Goal: Transaction & Acquisition: Purchase product/service

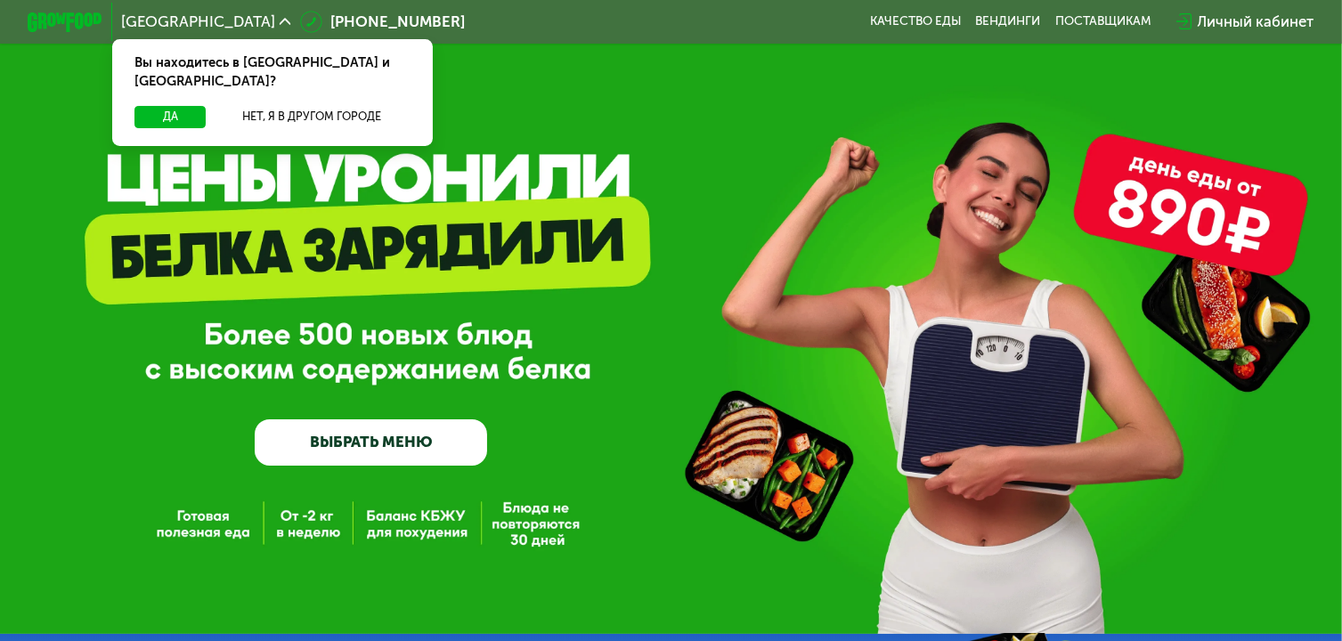
click at [452, 436] on link "ВЫБРАТЬ МЕНЮ" at bounding box center [371, 443] width 232 height 46
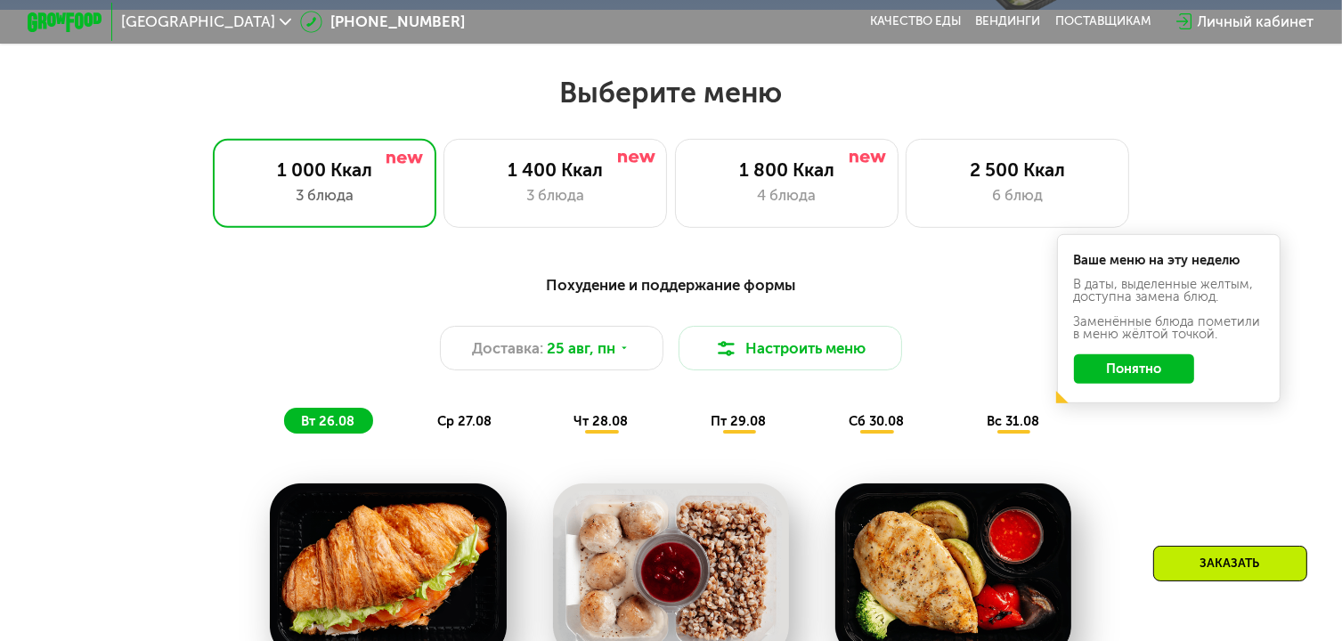
scroll to position [795, 0]
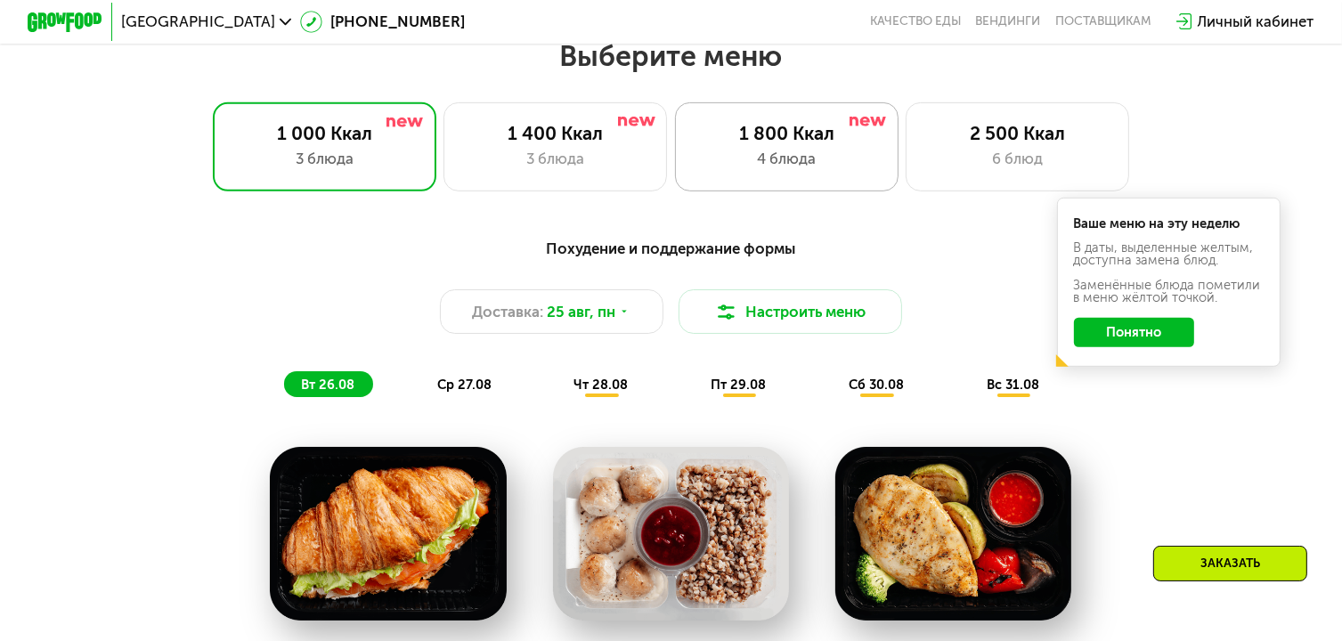
click at [866, 170] on div "4 блюда" at bounding box center [787, 159] width 184 height 22
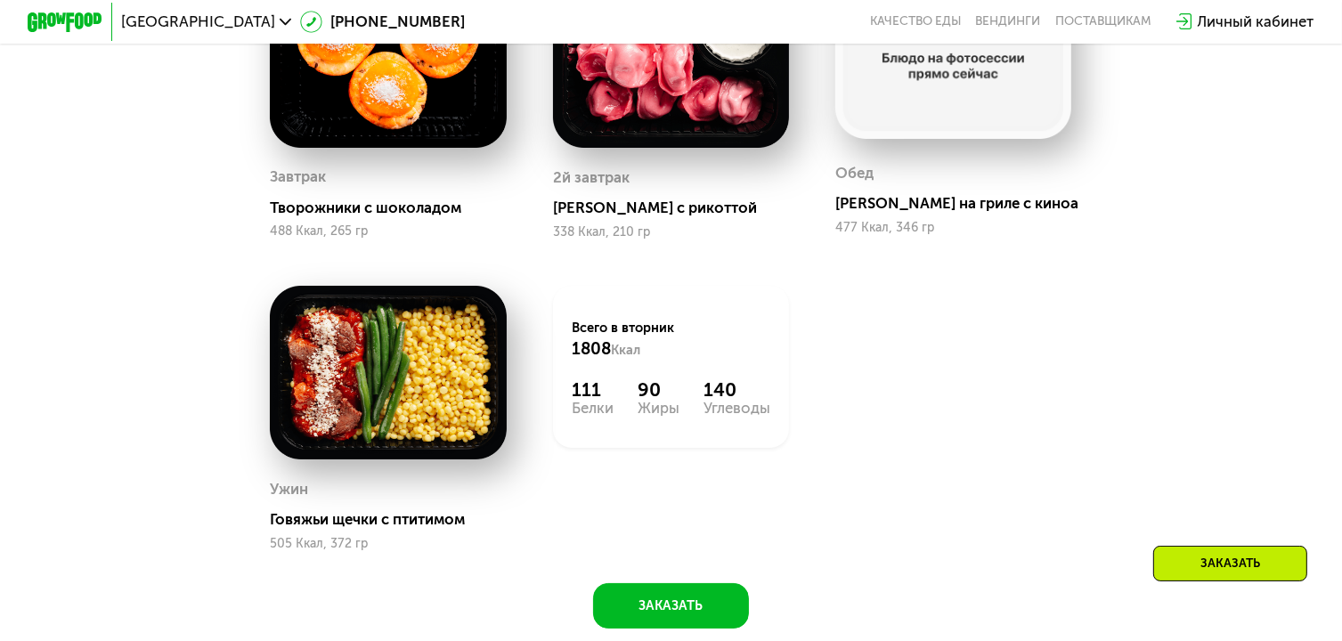
scroll to position [973, 0]
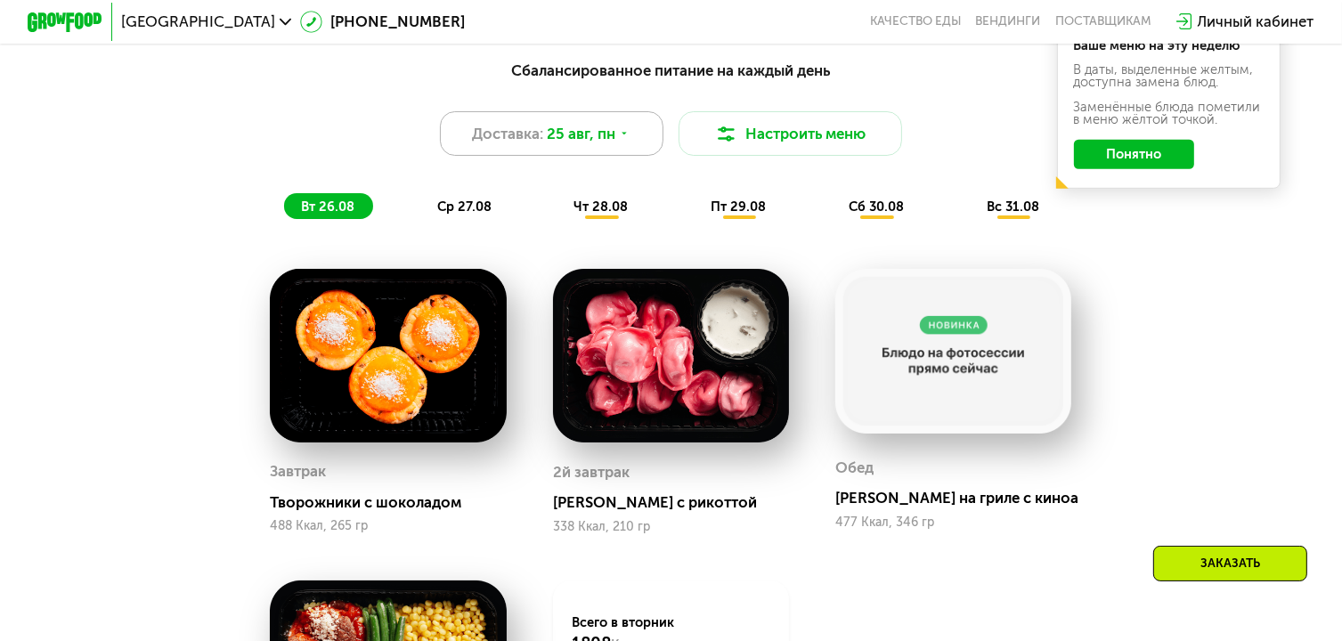
click at [526, 145] on span "Доставка:" at bounding box center [507, 134] width 71 height 22
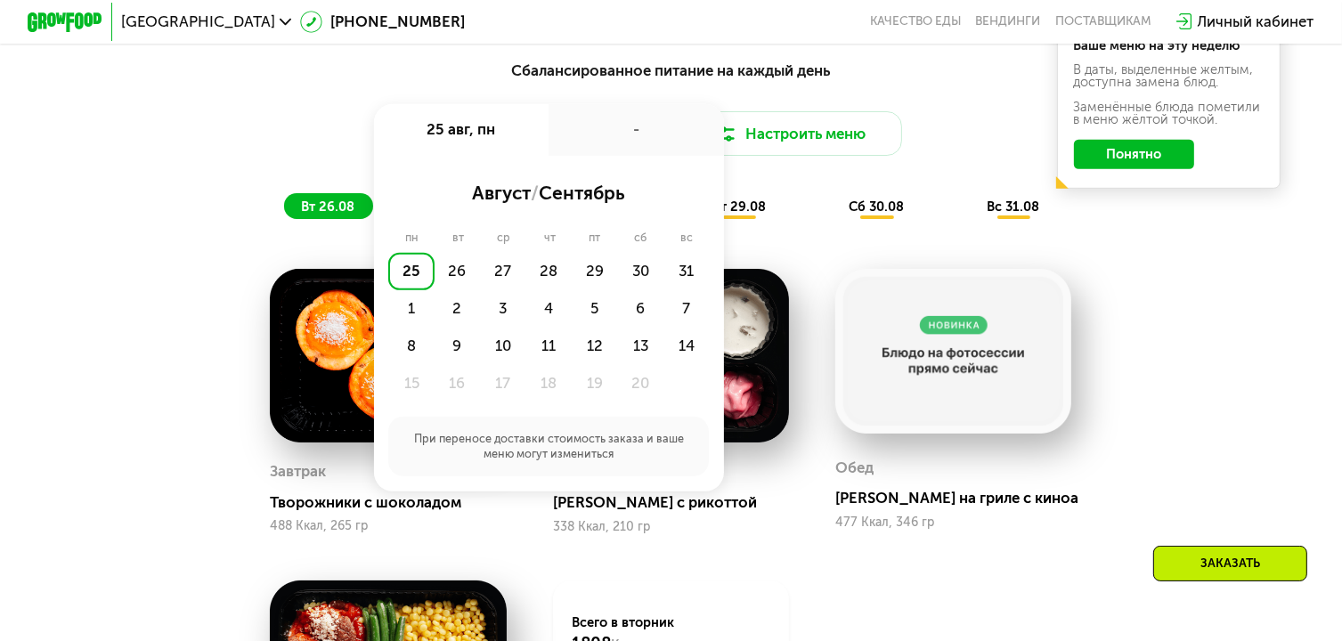
click at [408, 289] on div "25" at bounding box center [410, 271] width 45 height 37
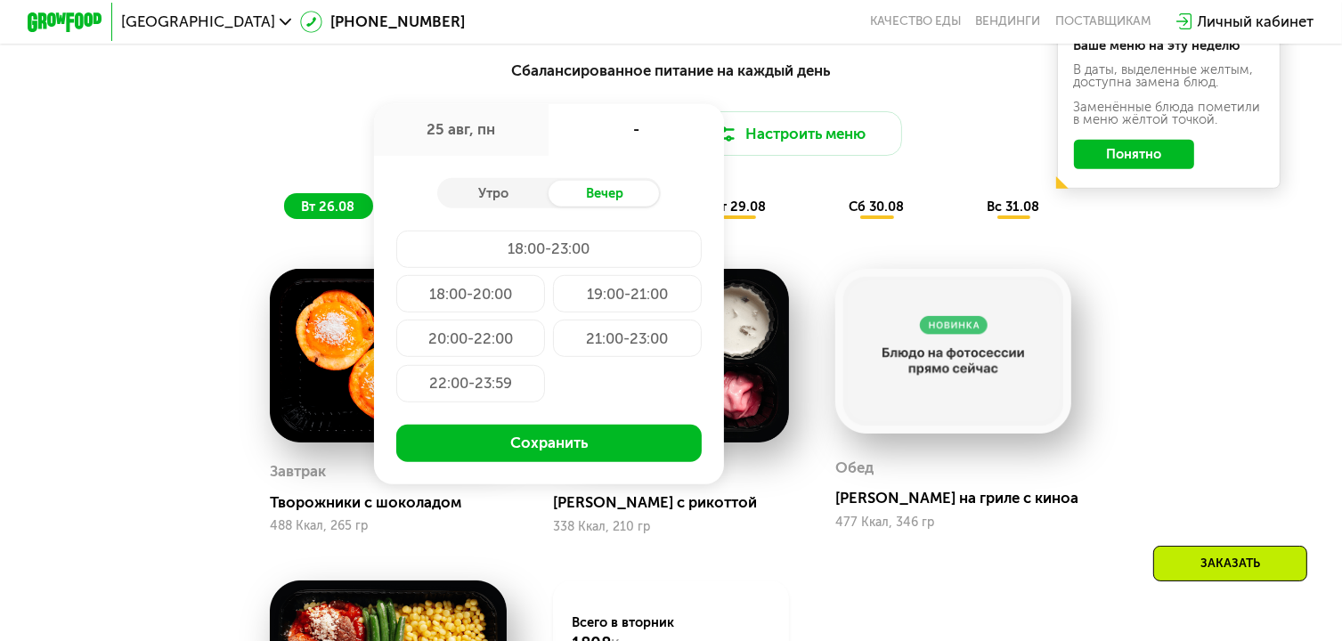
click at [233, 275] on div "Сбалансированное питание на каждый день Доставка: [DATE] авг, пн - Утро Вечер 1…" at bounding box center [671, 485] width 1148 height 877
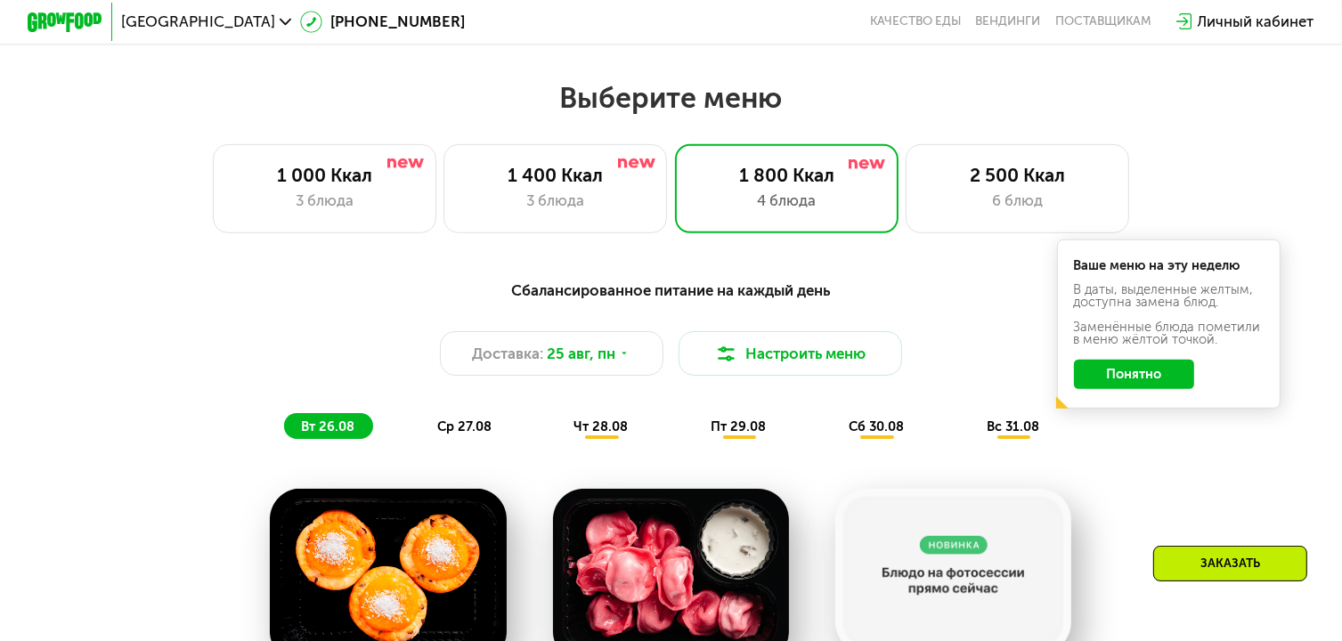
scroll to position [705, 0]
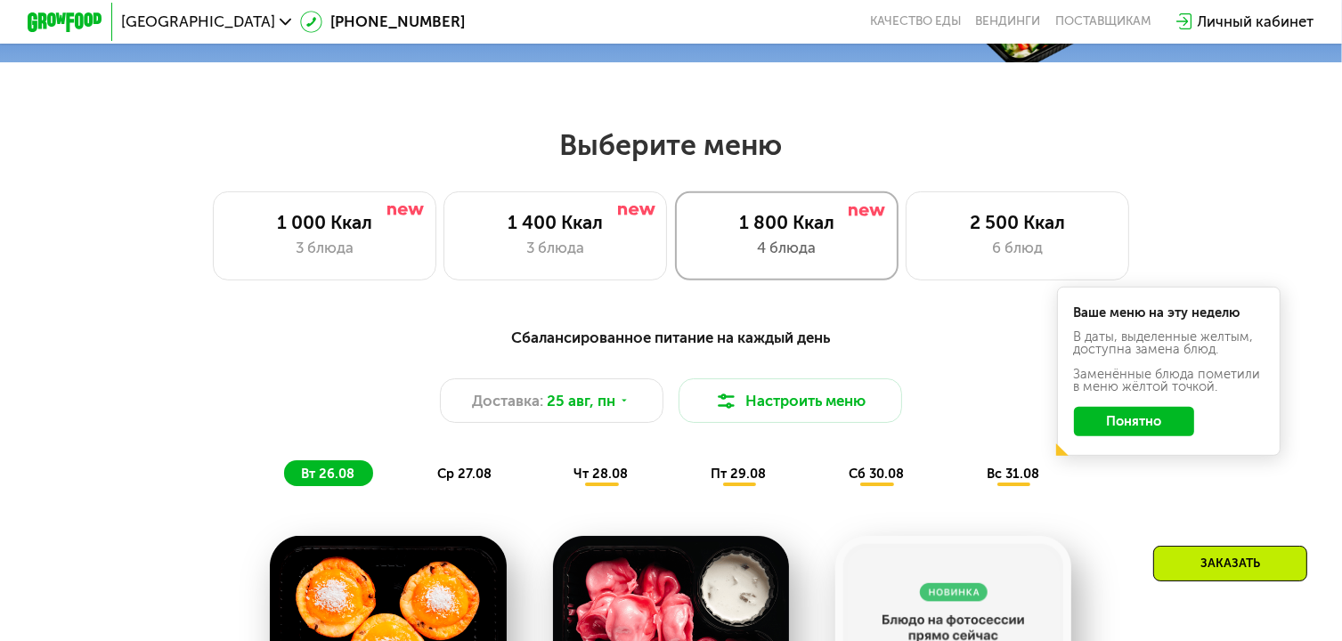
click at [839, 204] on div "1 800 Ккал 4 блюда" at bounding box center [787, 236] width 224 height 89
click at [837, 224] on div "1 800 Ккал" at bounding box center [787, 222] width 184 height 22
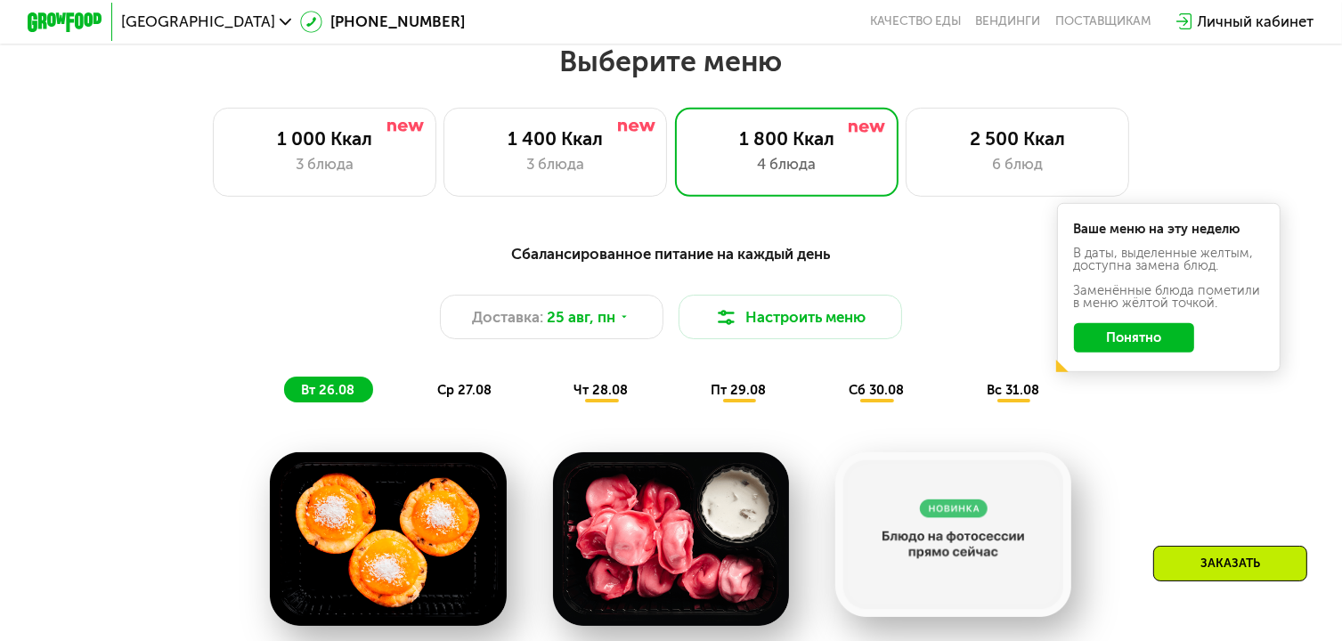
scroll to position [795, 0]
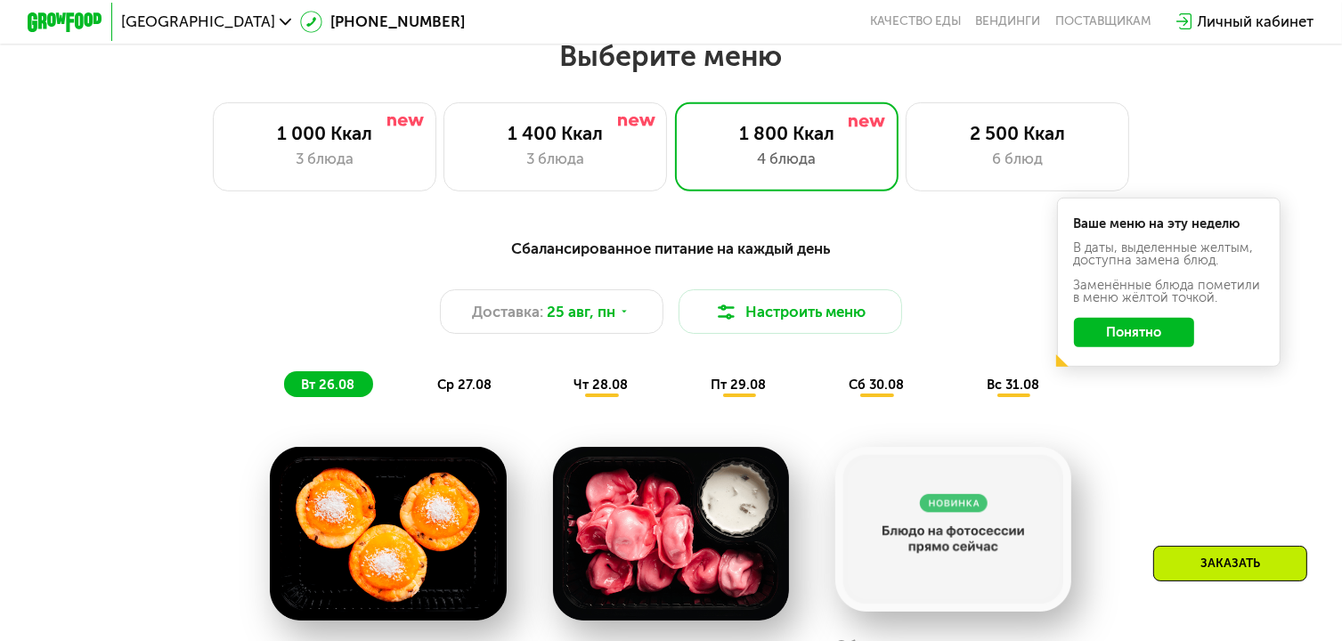
click at [558, 382] on div "ср 27.08" at bounding box center [603, 384] width 90 height 26
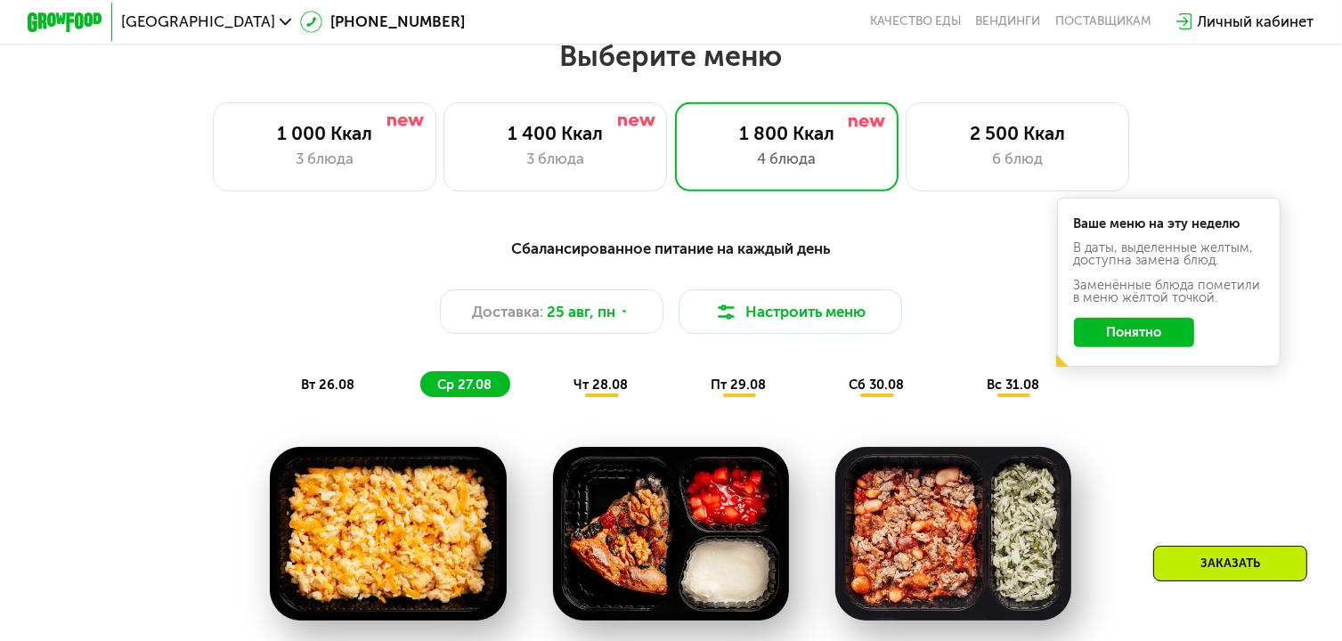
click at [420, 382] on div "вт 26.08" at bounding box center [465, 384] width 90 height 26
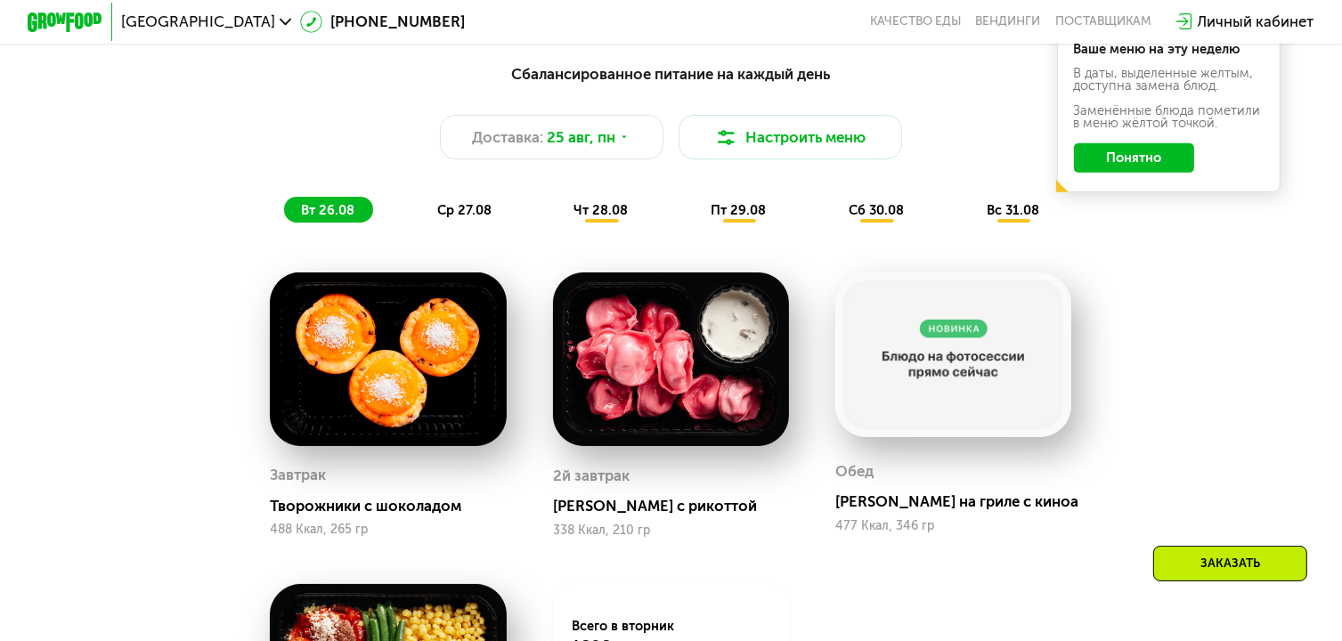
scroll to position [973, 0]
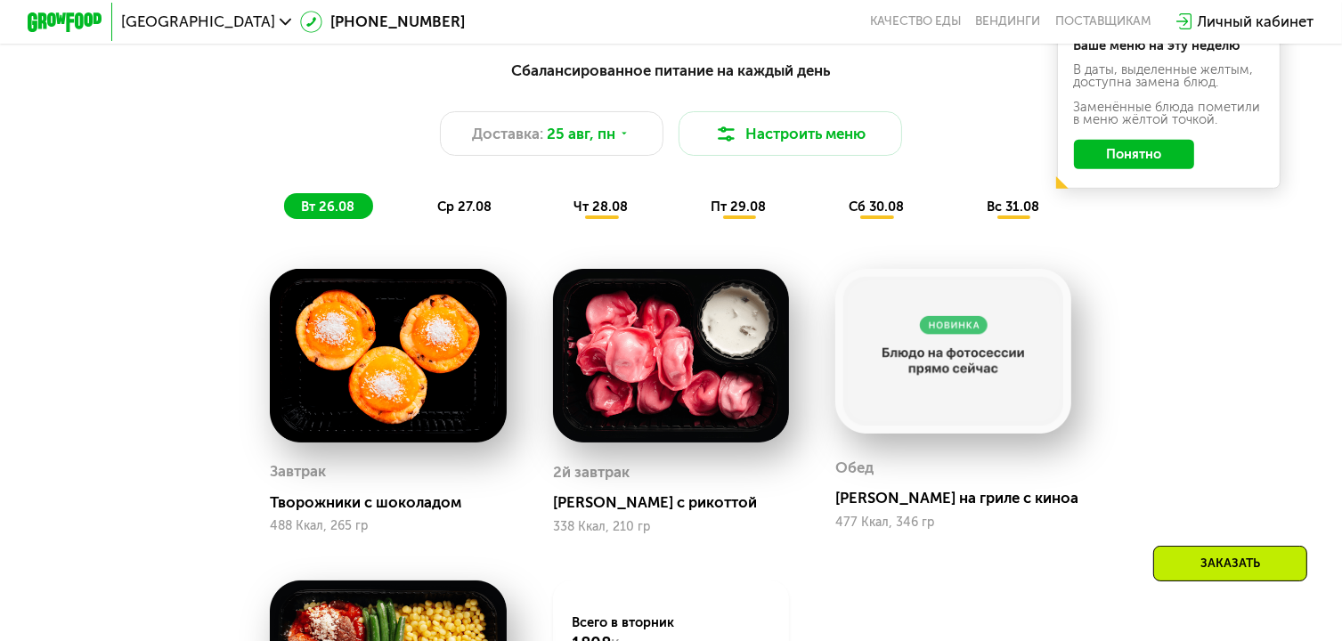
click at [558, 213] on div "ср 27.08" at bounding box center [603, 206] width 90 height 26
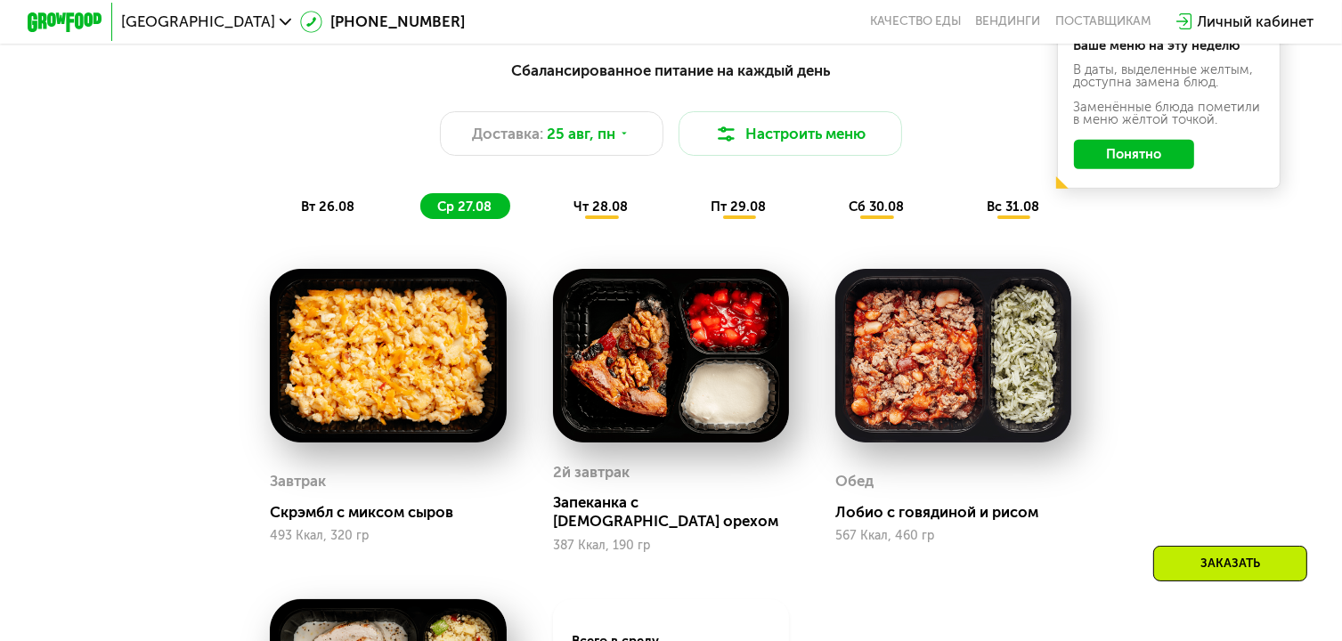
click at [621, 215] on span "чт 28.08" at bounding box center [602, 207] width 54 height 16
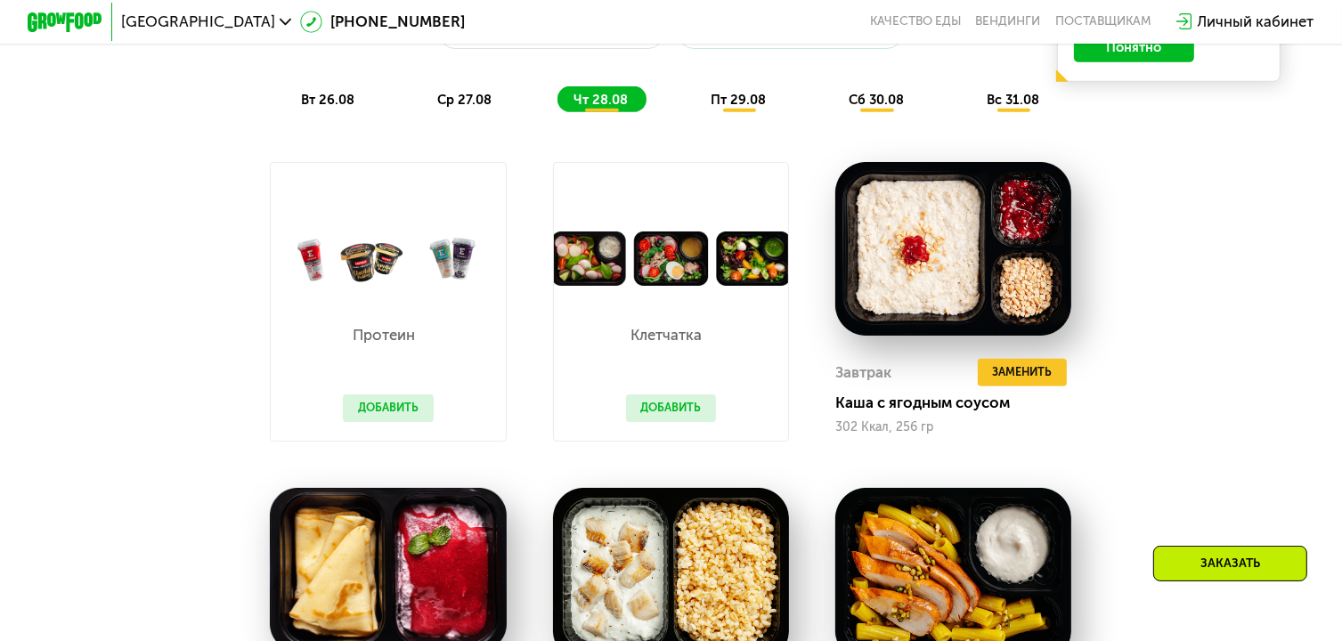
scroll to position [1062, 0]
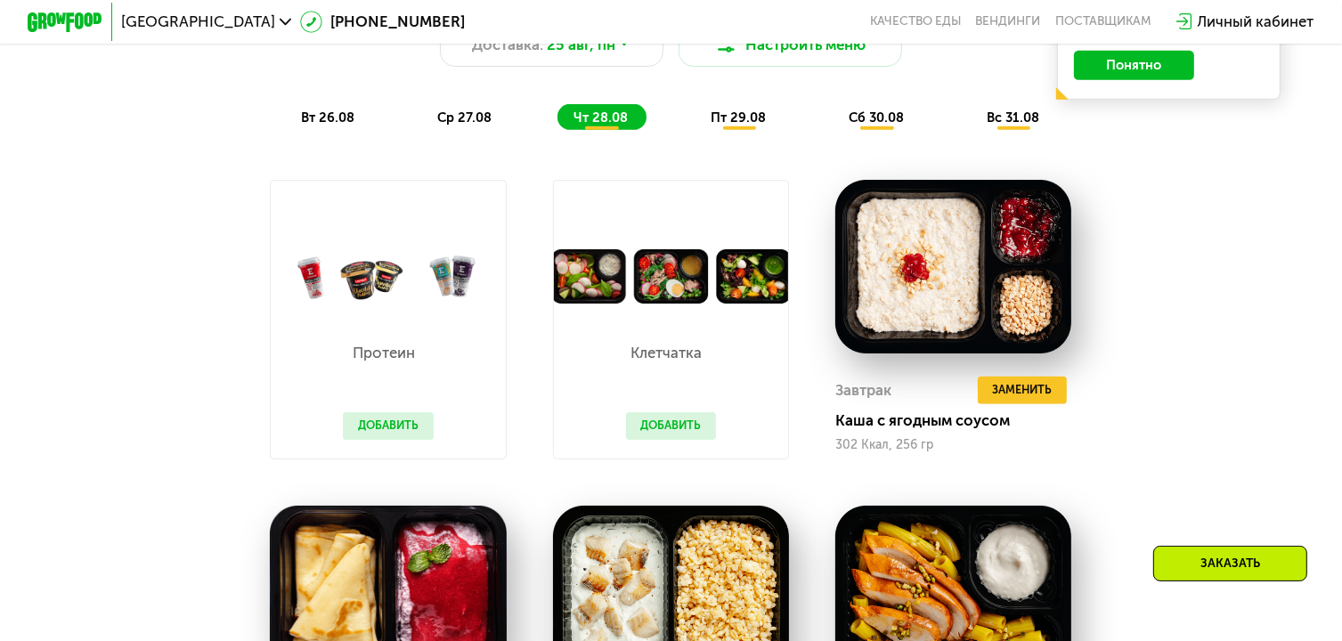
click at [347, 141] on div "Сбалансированное питание на каждый день Доставка: [DATE] Настроить меню вт 26.0…" at bounding box center [671, 49] width 1126 height 183
click at [330, 126] on span "вт 26.08" at bounding box center [327, 118] width 53 height 16
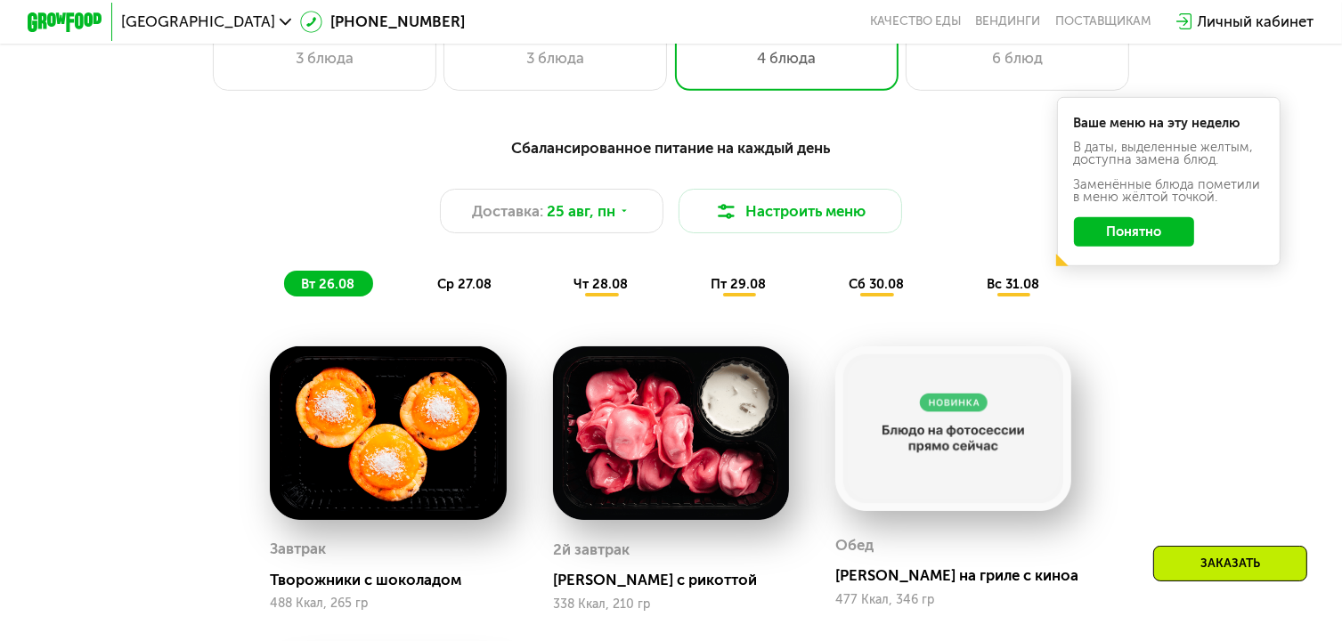
scroll to position [884, 0]
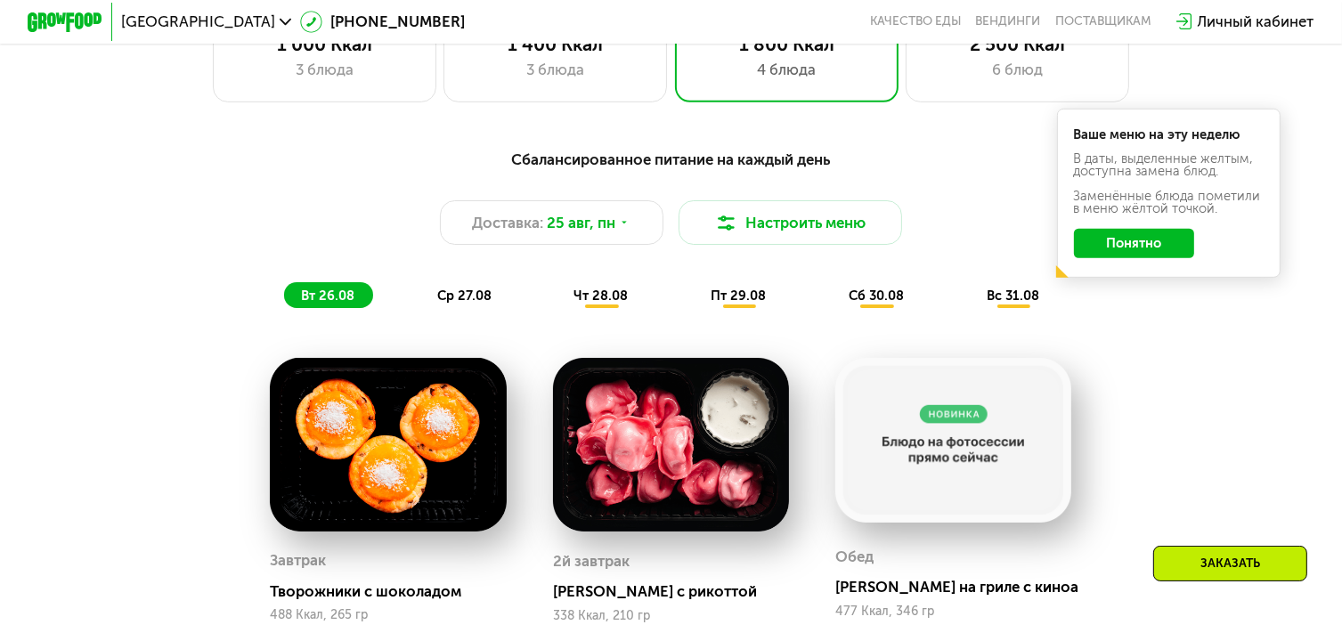
click at [490, 289] on div "Сбалансированное питание на каждый день Доставка: [DATE] Настроить меню вт 26.0…" at bounding box center [671, 228] width 1104 height 161
click at [558, 299] on div "ср 27.08" at bounding box center [603, 295] width 90 height 26
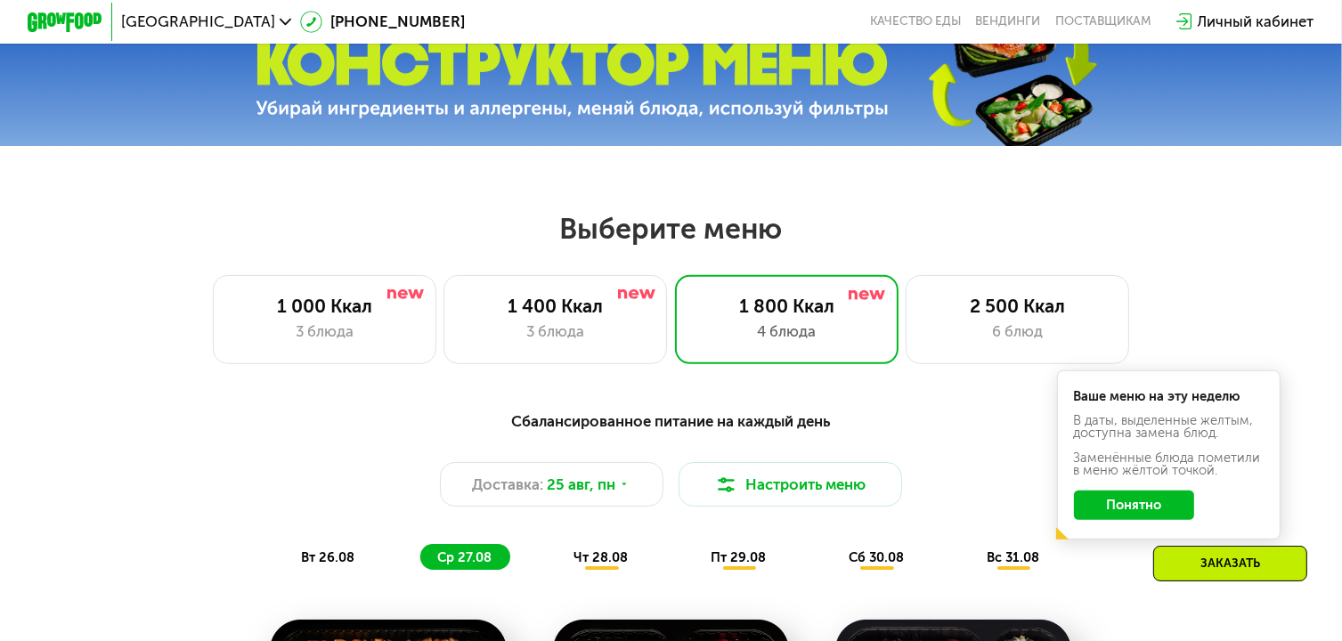
scroll to position [616, 0]
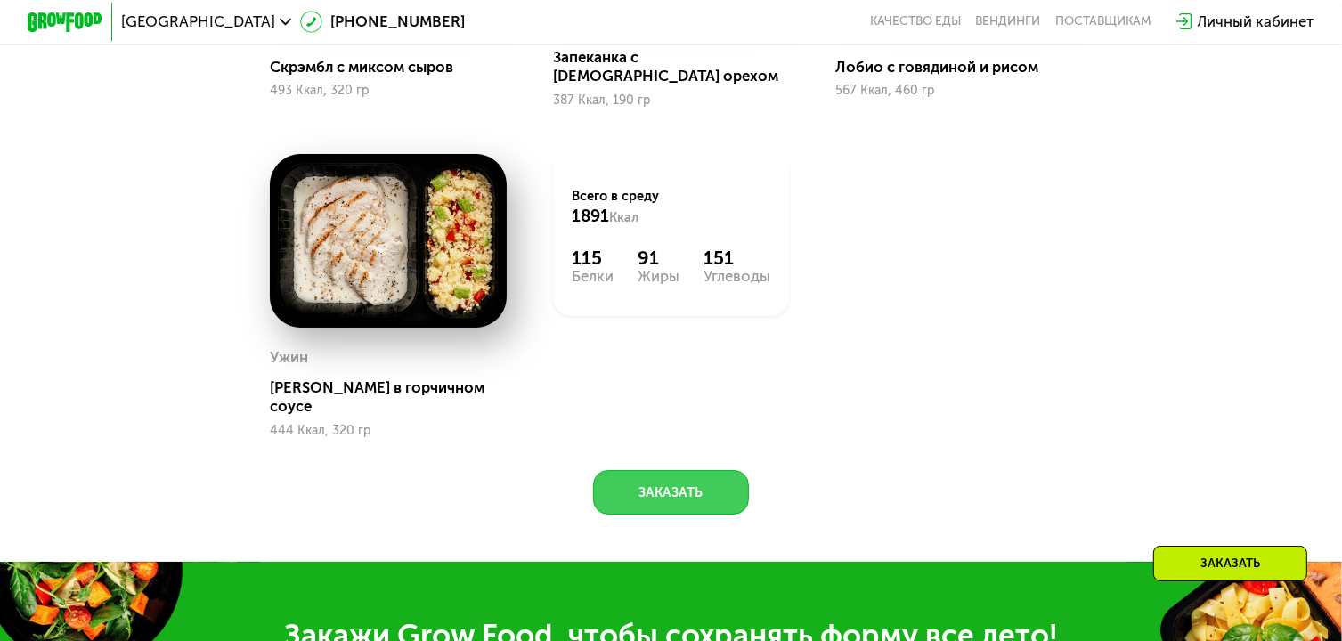
click at [663, 477] on button "Заказать" at bounding box center [670, 492] width 155 height 45
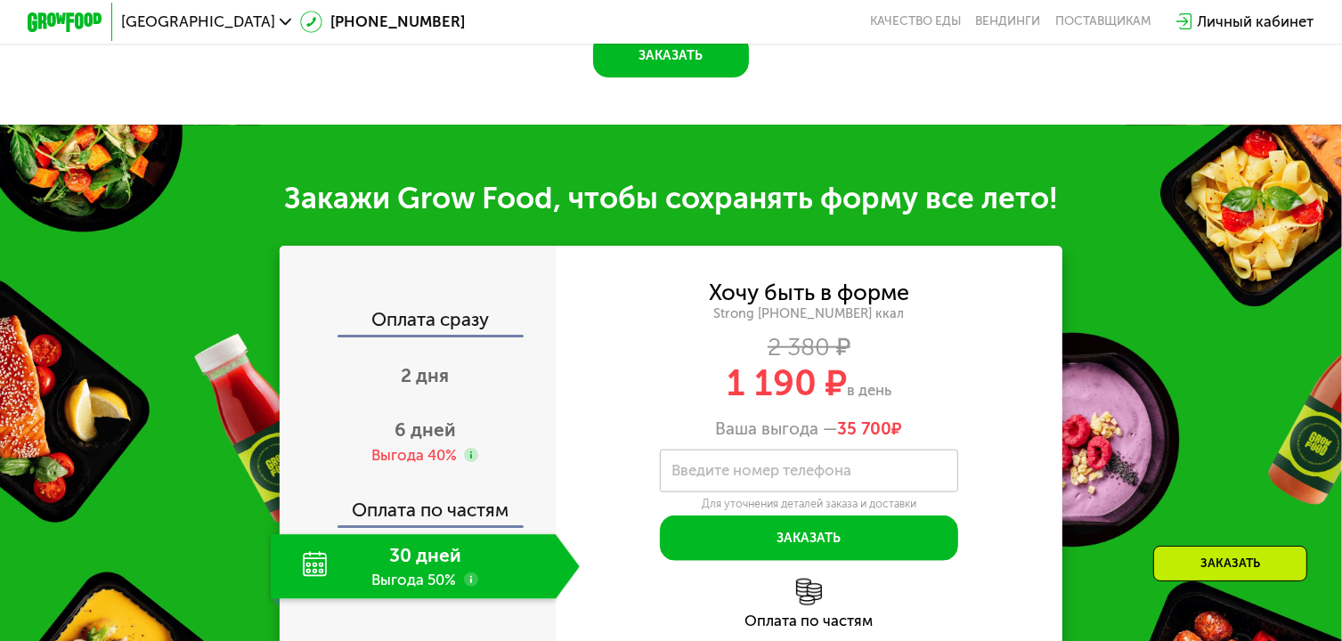
scroll to position [1960, 0]
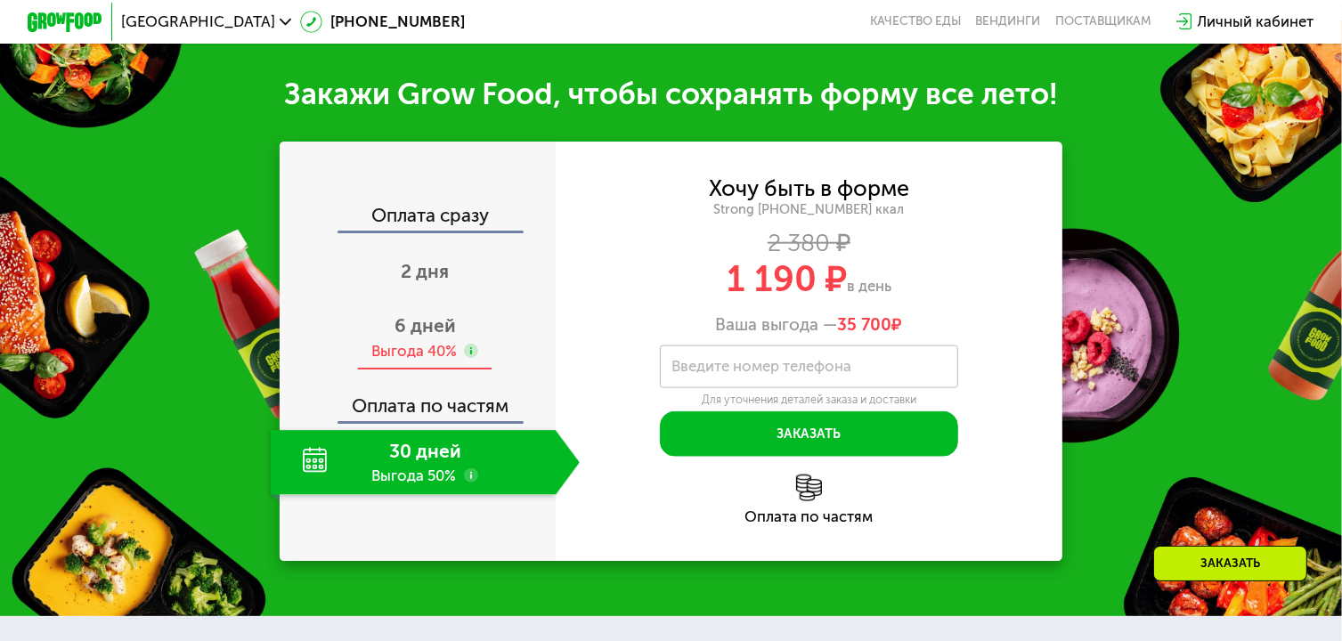
click at [435, 341] on div "Выгода 40%" at bounding box center [414, 351] width 86 height 20
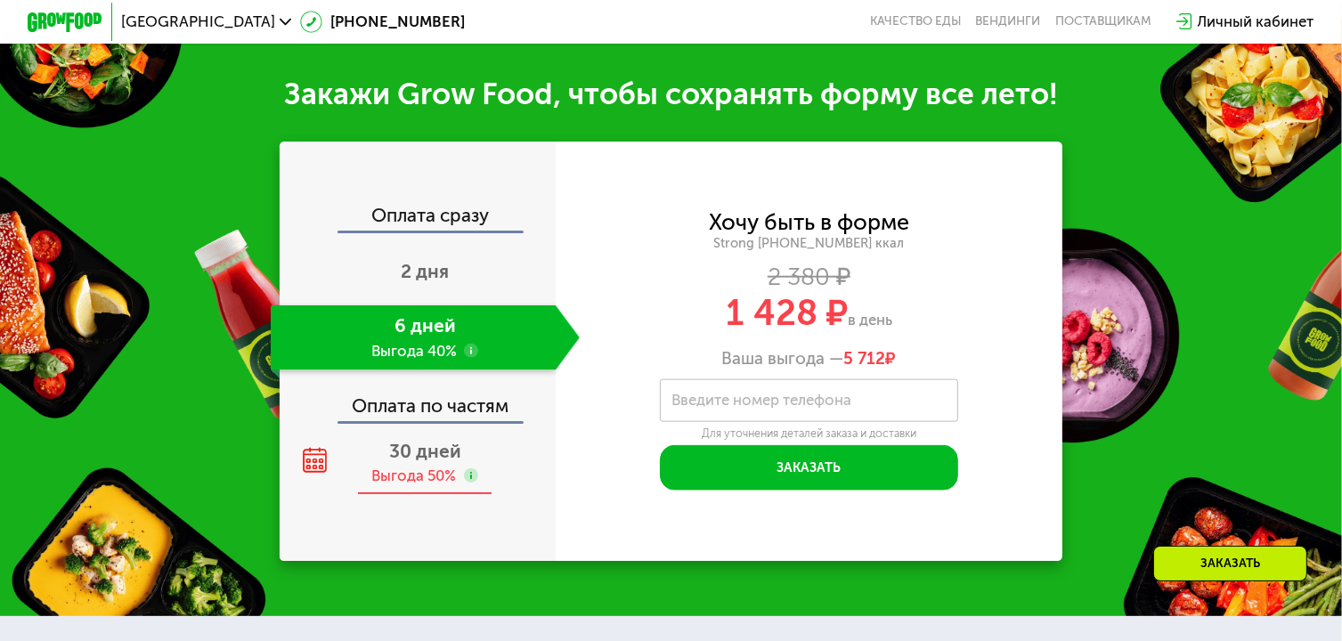
click at [437, 442] on span "30 дней" at bounding box center [425, 451] width 72 height 22
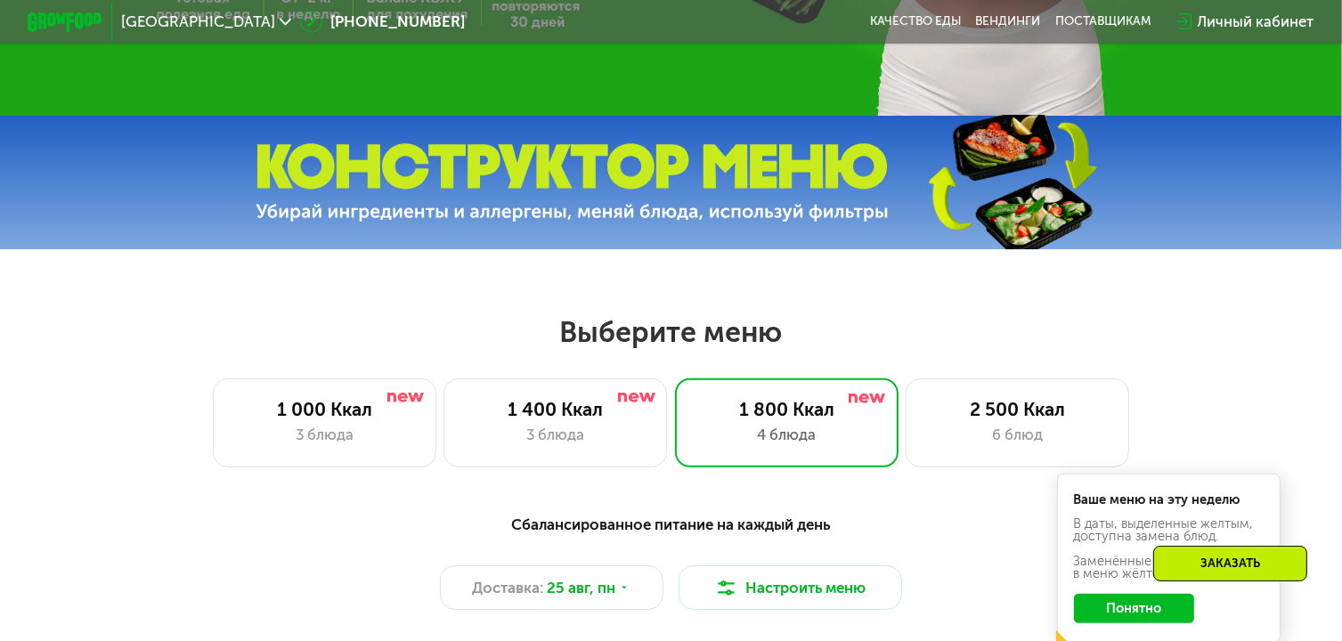
scroll to position [713, 0]
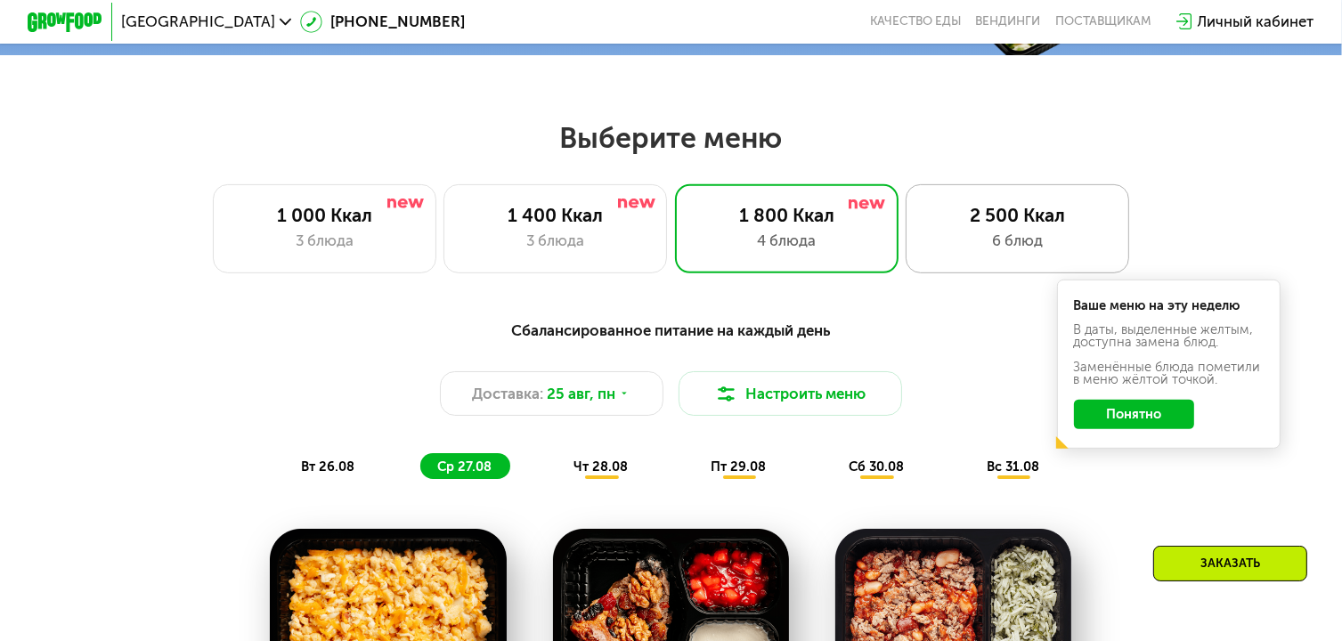
drag, startPoint x: 1072, startPoint y: 231, endPoint x: 1061, endPoint y: 227, distance: 11.3
click at [1070, 226] on div "2 500 Ккал" at bounding box center [1018, 215] width 184 height 22
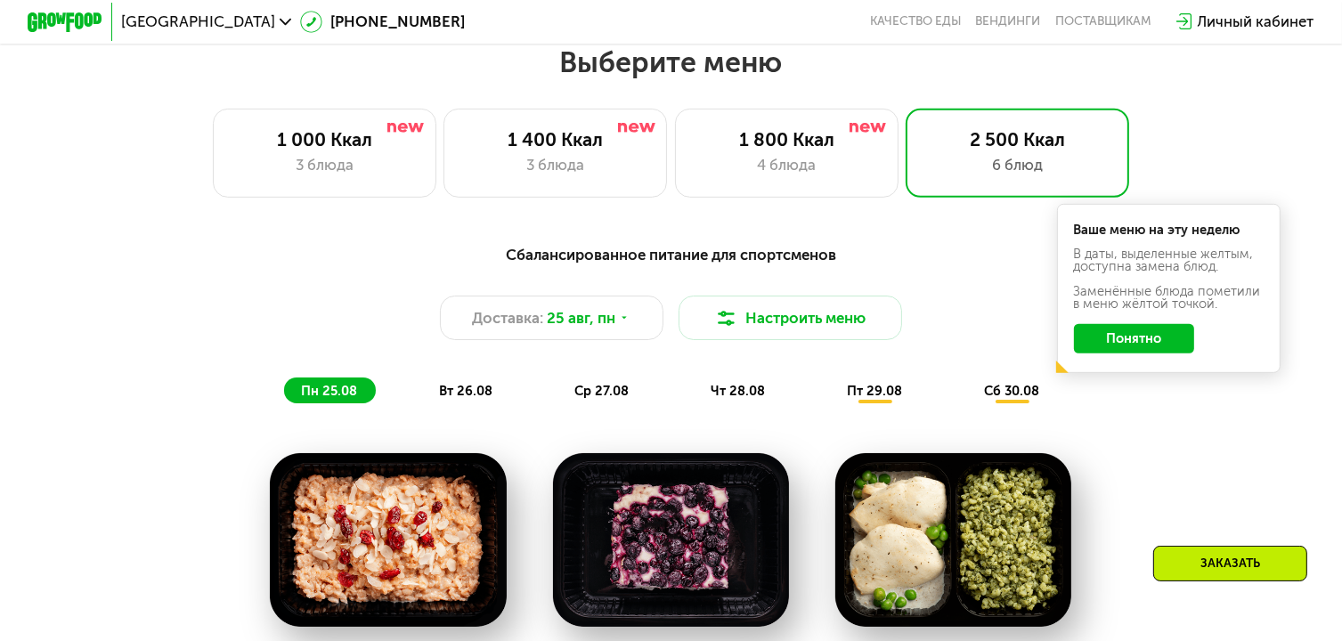
scroll to position [802, 0]
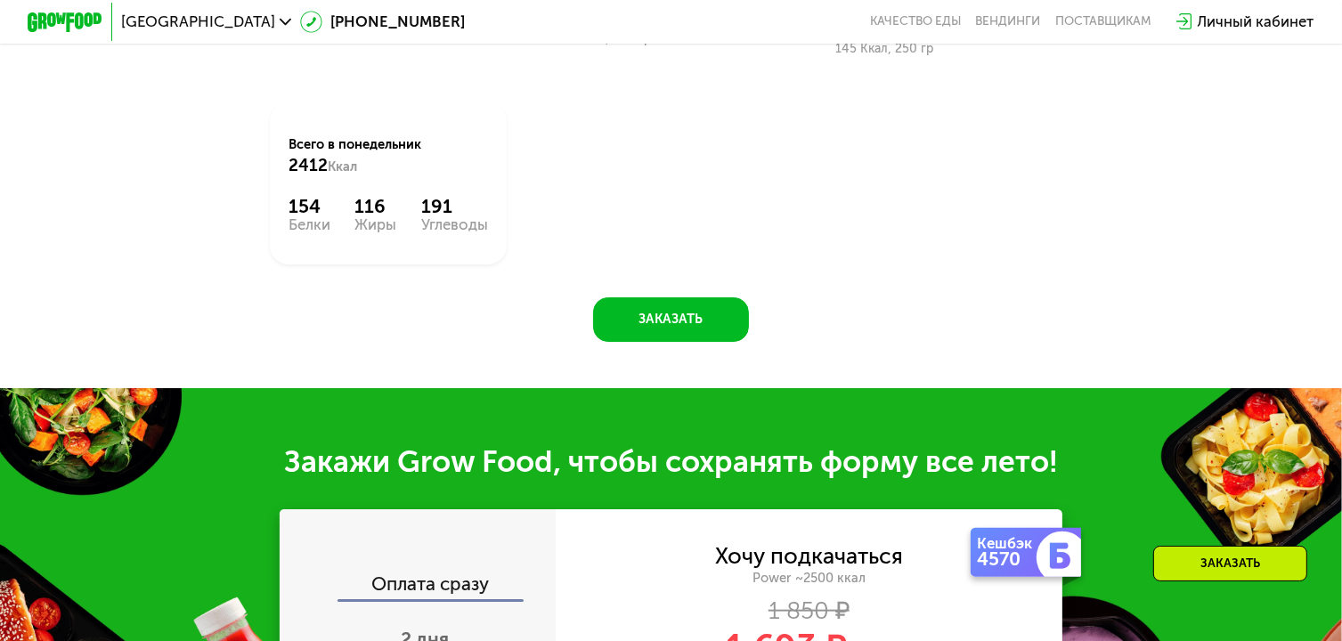
click at [0, 0] on div "Завтрак Злаковая каша с арахисом 434 Ккал, 326 гр 2й завтрак Запеканка с ягодам…" at bounding box center [0, 0] width 0 height 0
click at [723, 328] on button "Заказать" at bounding box center [670, 320] width 155 height 45
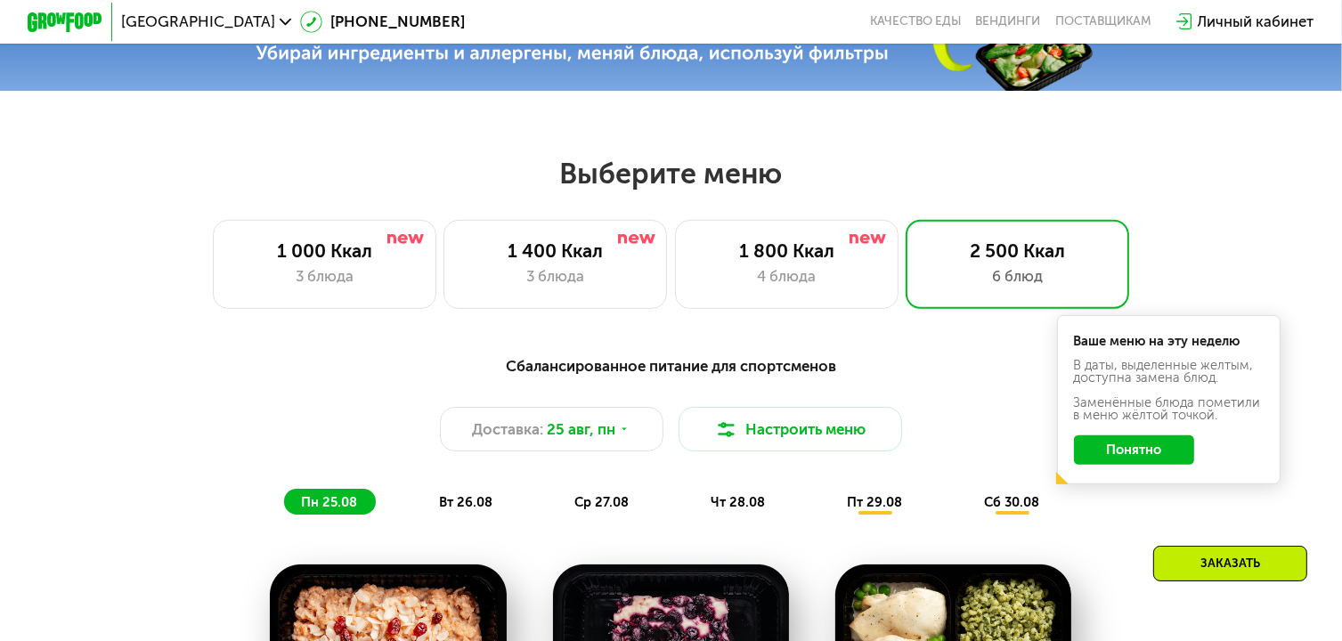
scroll to position [675, 0]
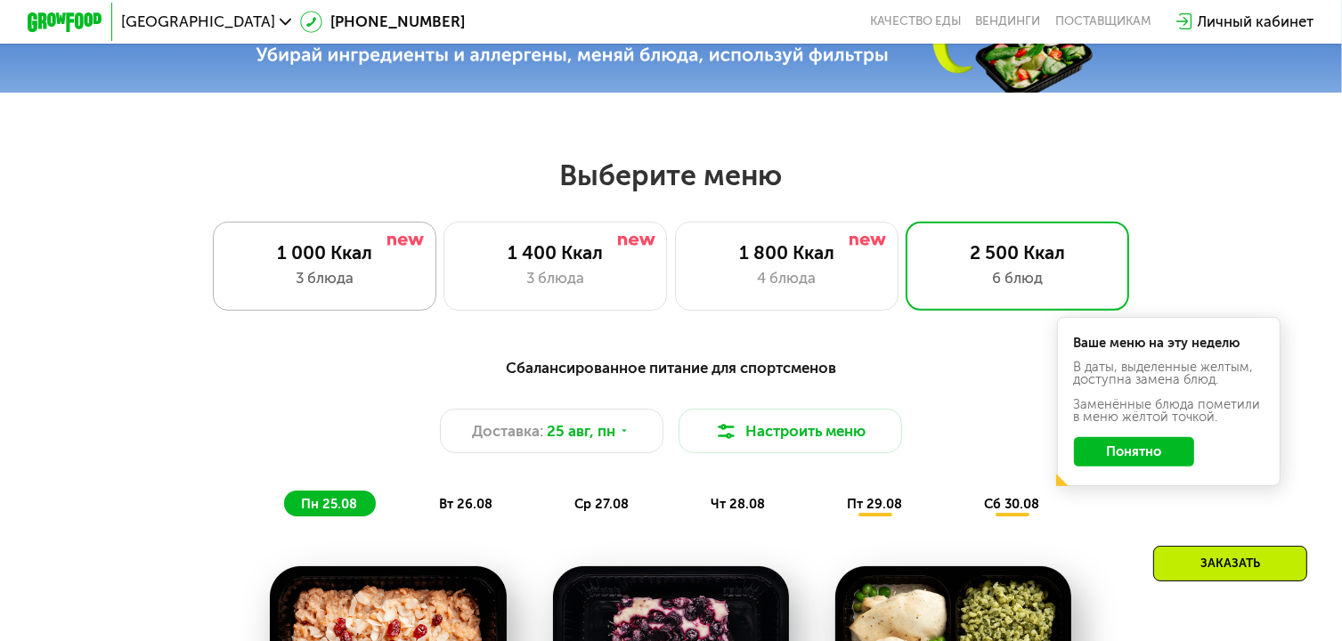
click at [335, 251] on div "1 000 Ккал" at bounding box center [324, 252] width 184 height 22
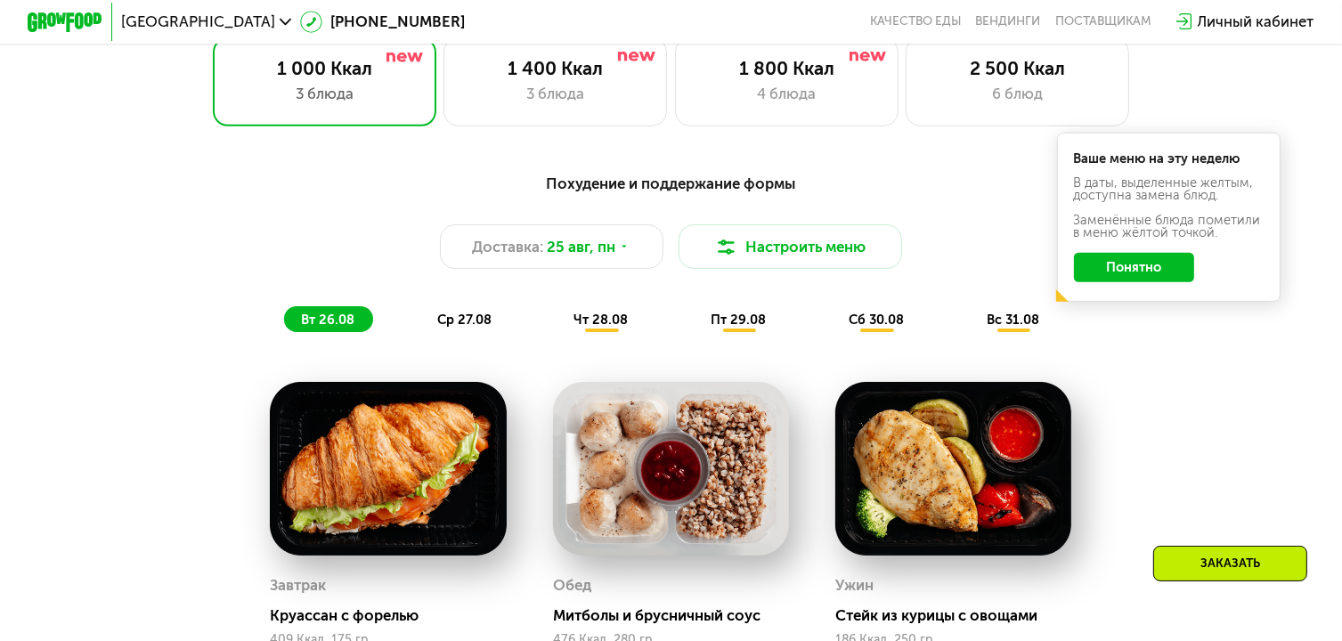
scroll to position [853, 0]
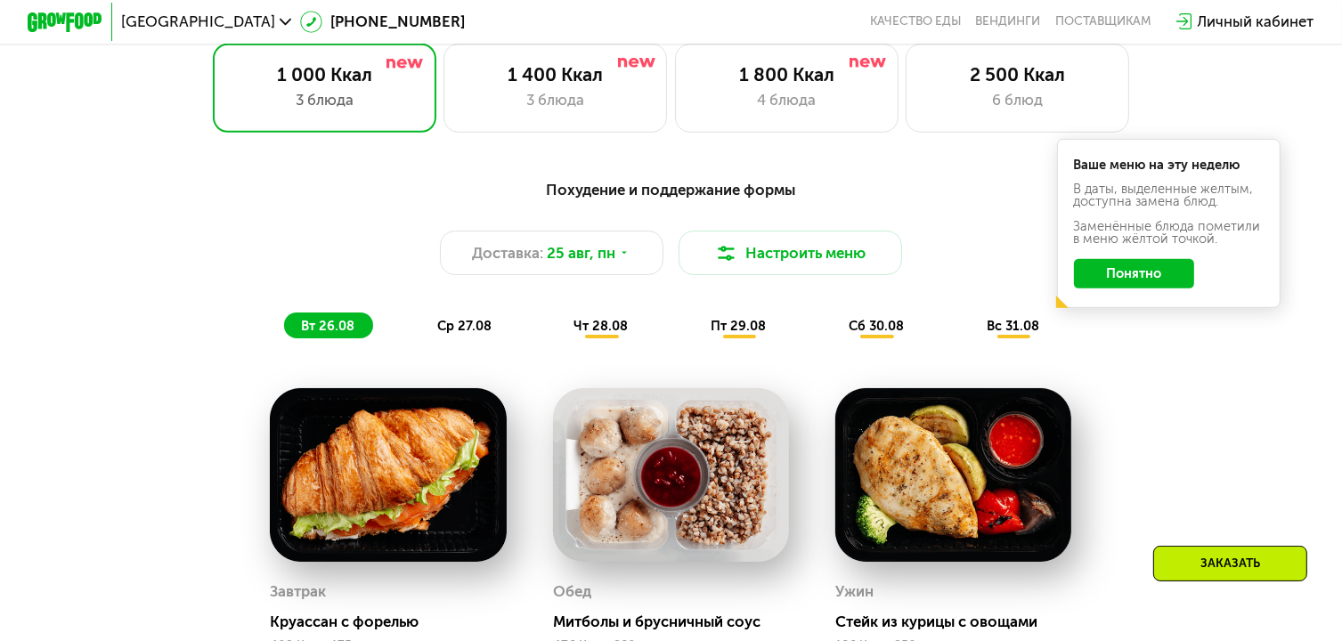
click at [403, 199] on div "Похудение и поддержание формы" at bounding box center [671, 189] width 1104 height 23
click at [481, 327] on span "ср 27.08" at bounding box center [464, 326] width 54 height 16
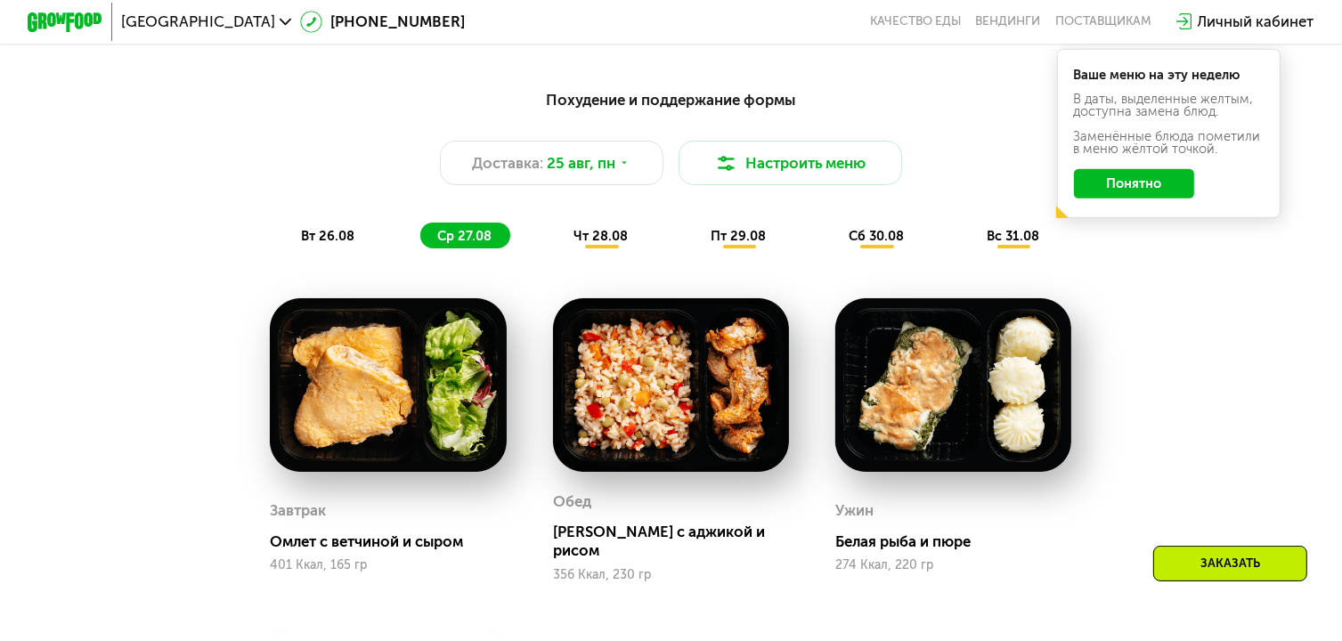
scroll to position [942, 0]
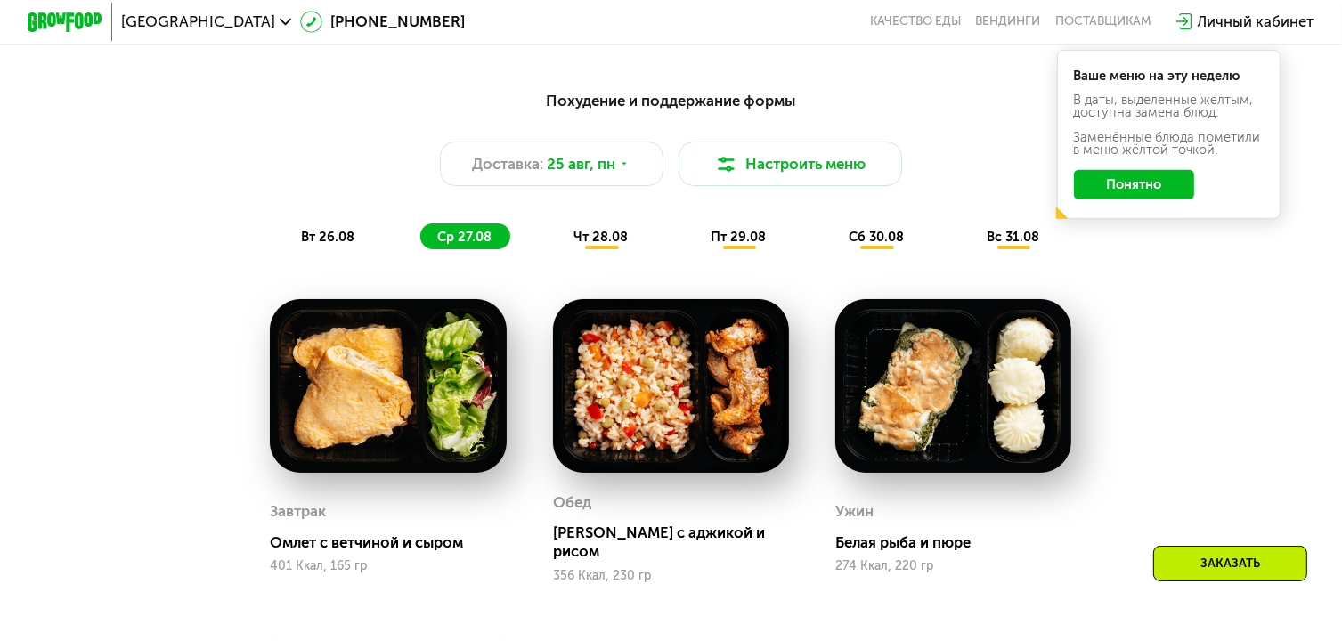
click at [606, 245] on span "чт 28.08" at bounding box center [602, 237] width 54 height 16
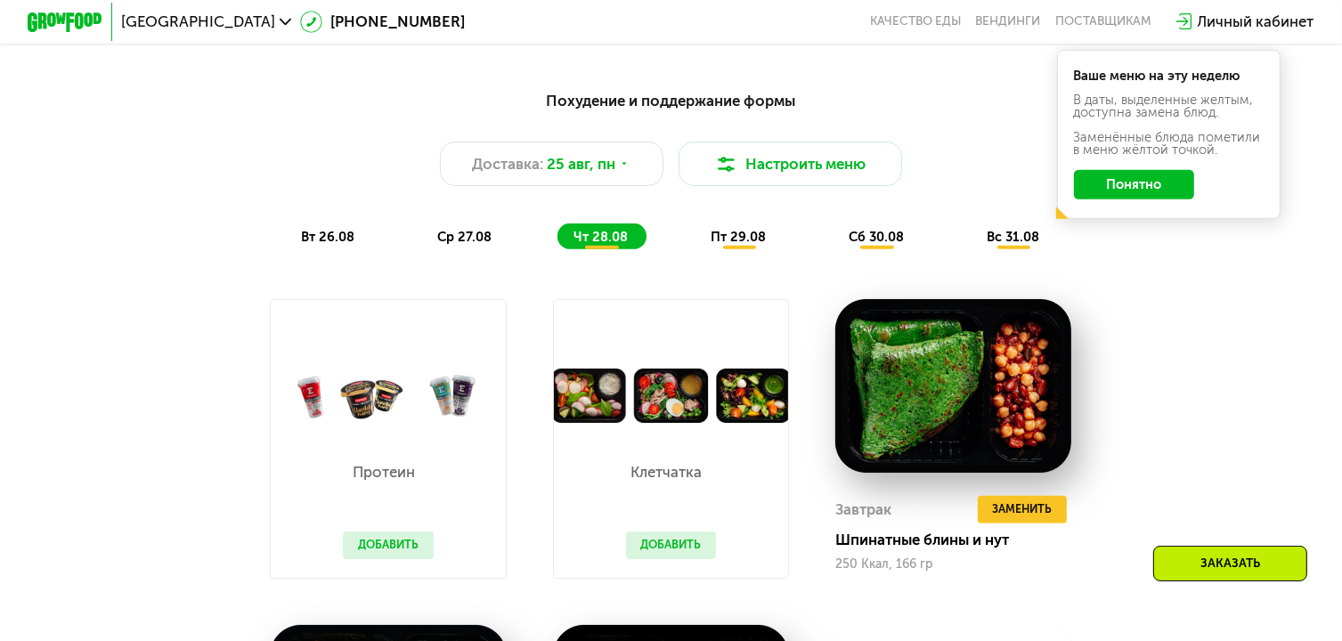
click at [717, 245] on span "пт 29.08" at bounding box center [738, 237] width 55 height 16
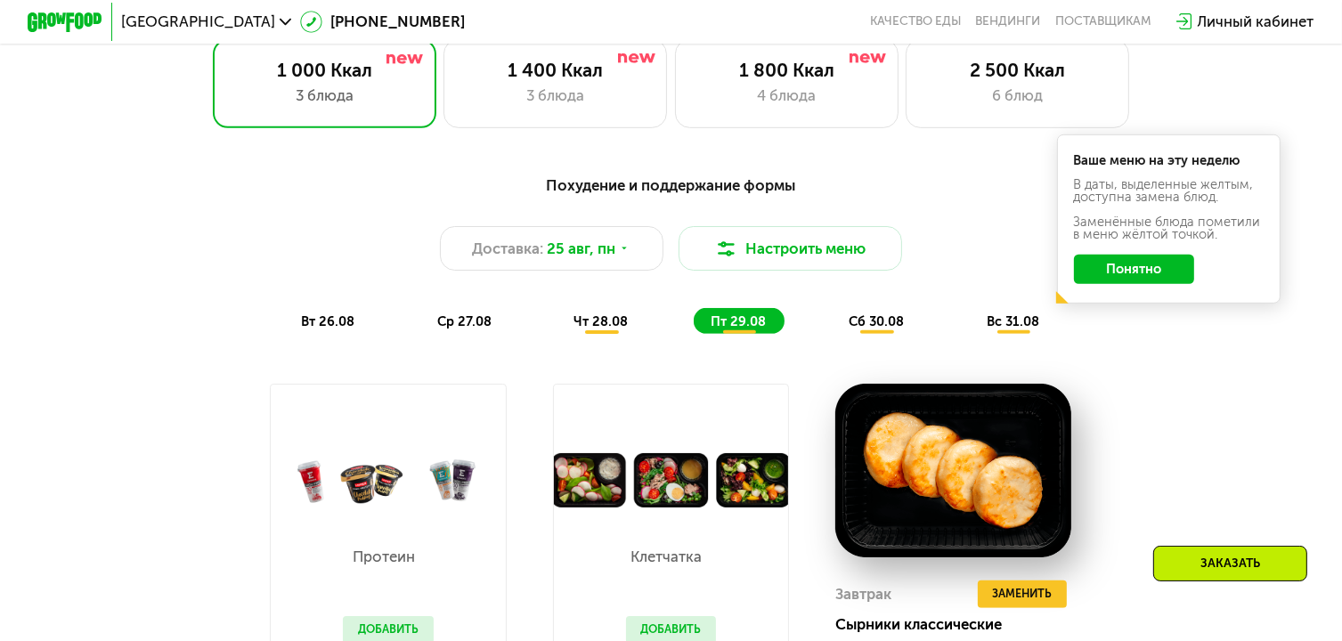
scroll to position [853, 0]
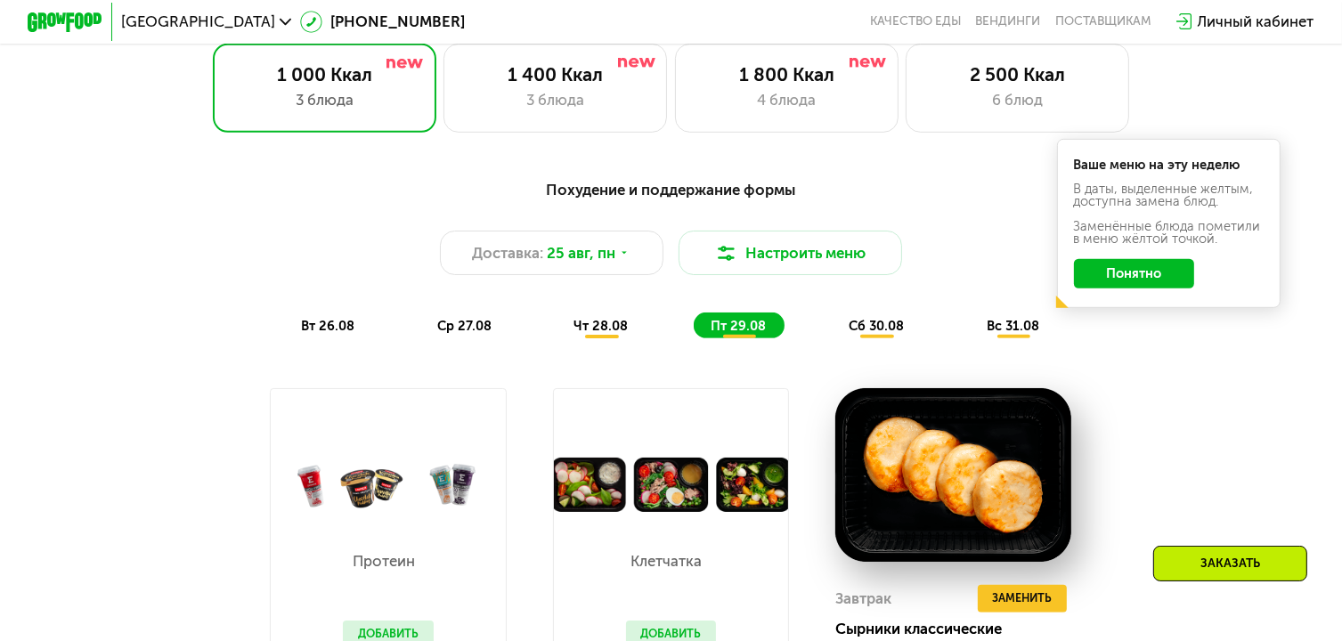
drag, startPoint x: 851, startPoint y: 316, endPoint x: 865, endPoint y: 323, distance: 15.9
click at [853, 317] on div "Похудение и поддержание формы Доставка: [DATE] Настроить меню вт 26.08 ср 27.08…" at bounding box center [671, 258] width 1104 height 161
click at [881, 334] on span "сб 30.08" at bounding box center [876, 326] width 55 height 16
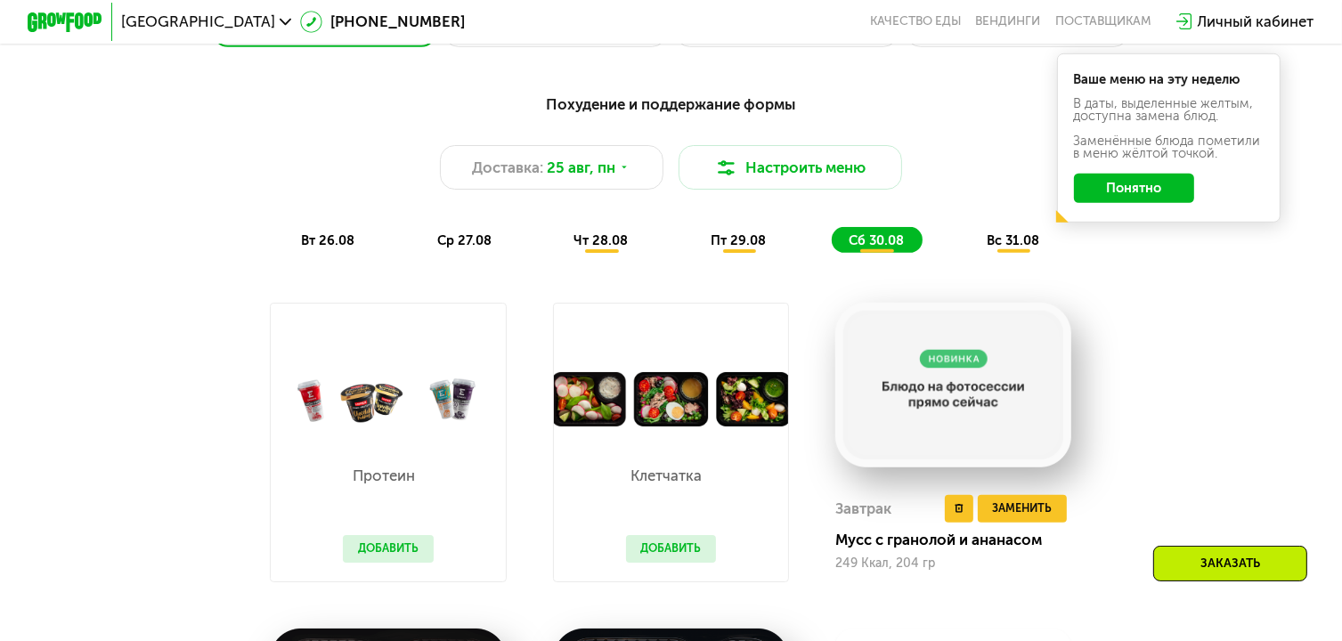
scroll to position [942, 0]
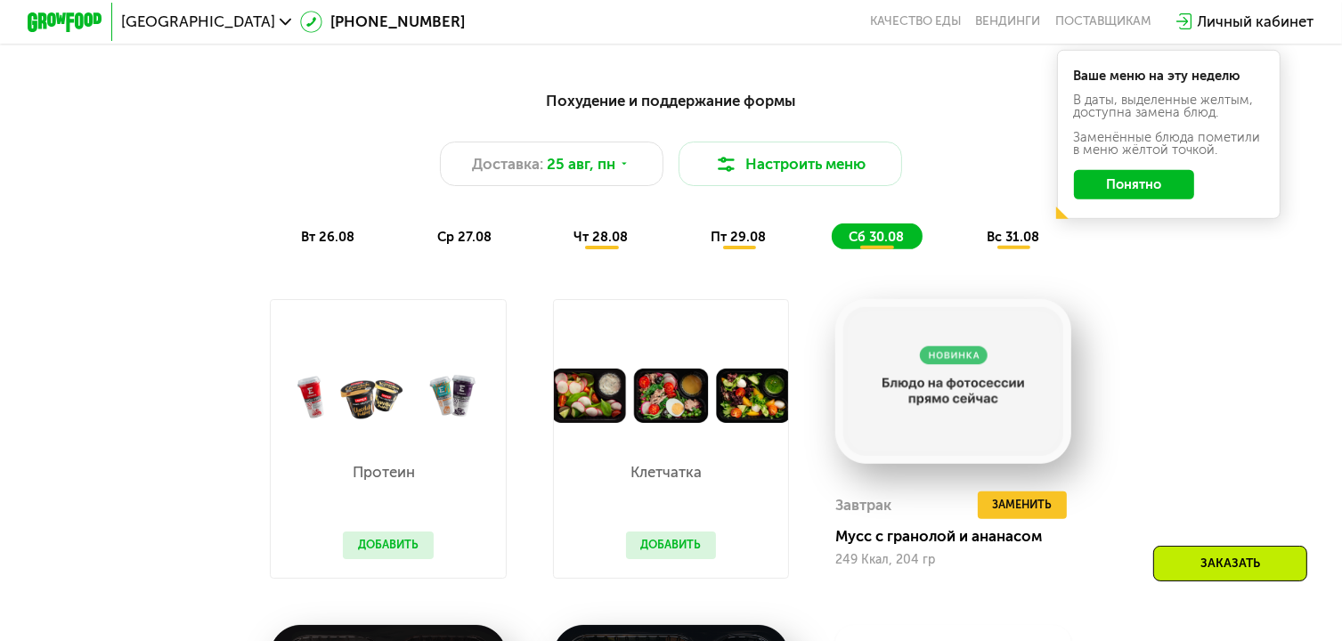
click at [1010, 249] on div "вс 31.08" at bounding box center [1014, 237] width 88 height 26
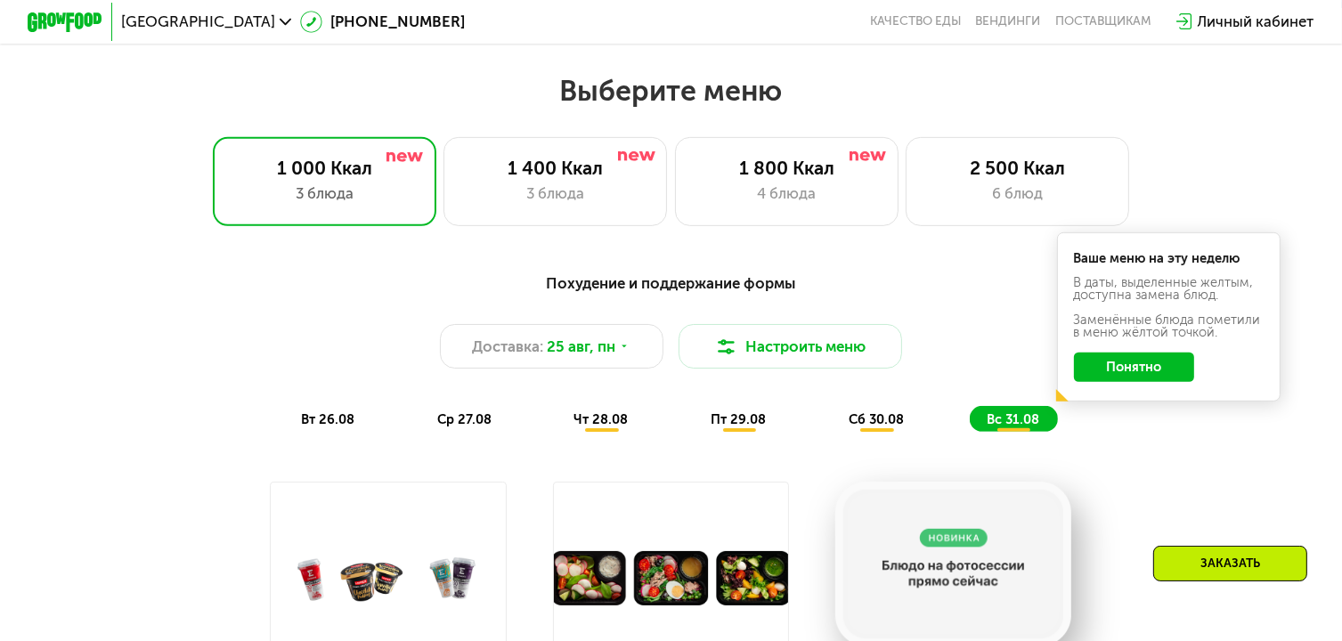
scroll to position [675, 0]
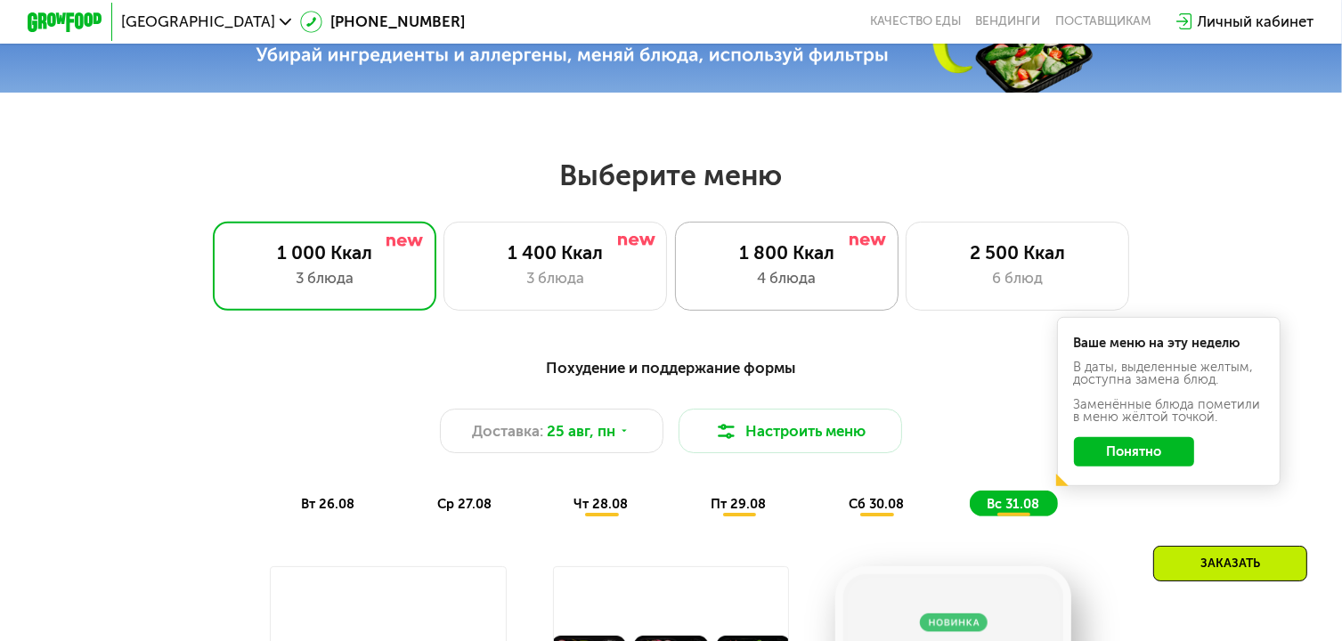
click at [906, 230] on div "1 800 Ккал 4 блюда" at bounding box center [1018, 266] width 224 height 89
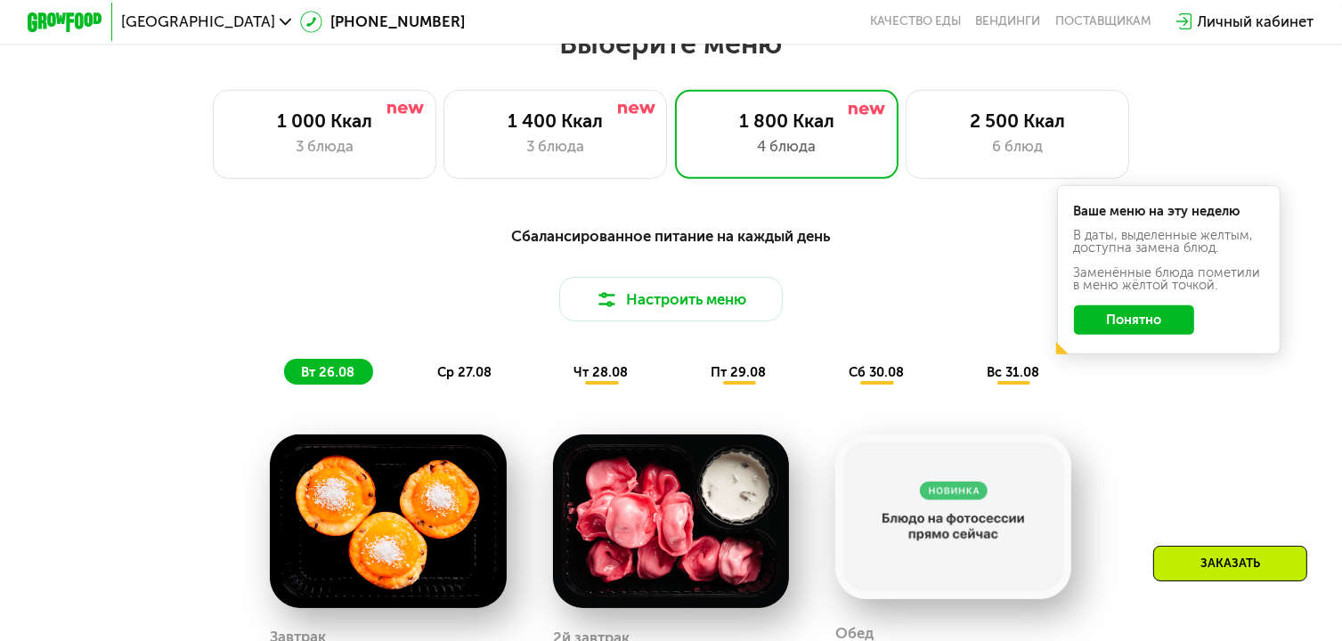
scroll to position [1121, 0]
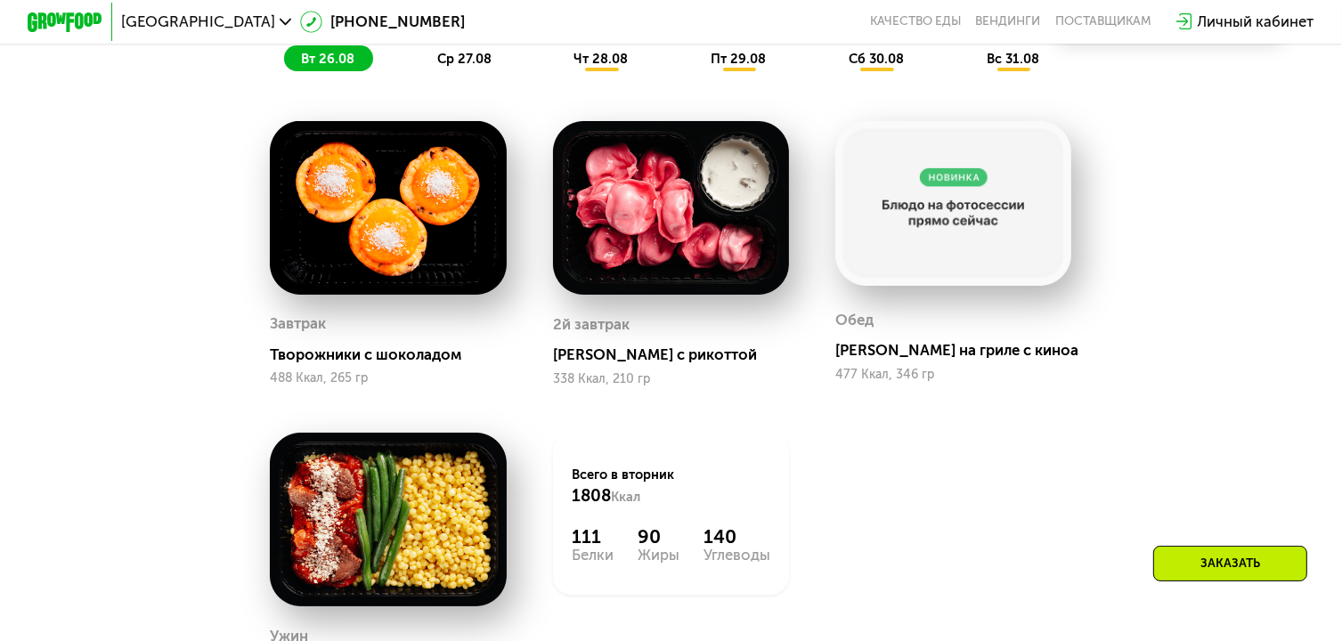
click at [759, 67] on span "пт 29.08" at bounding box center [738, 59] width 55 height 16
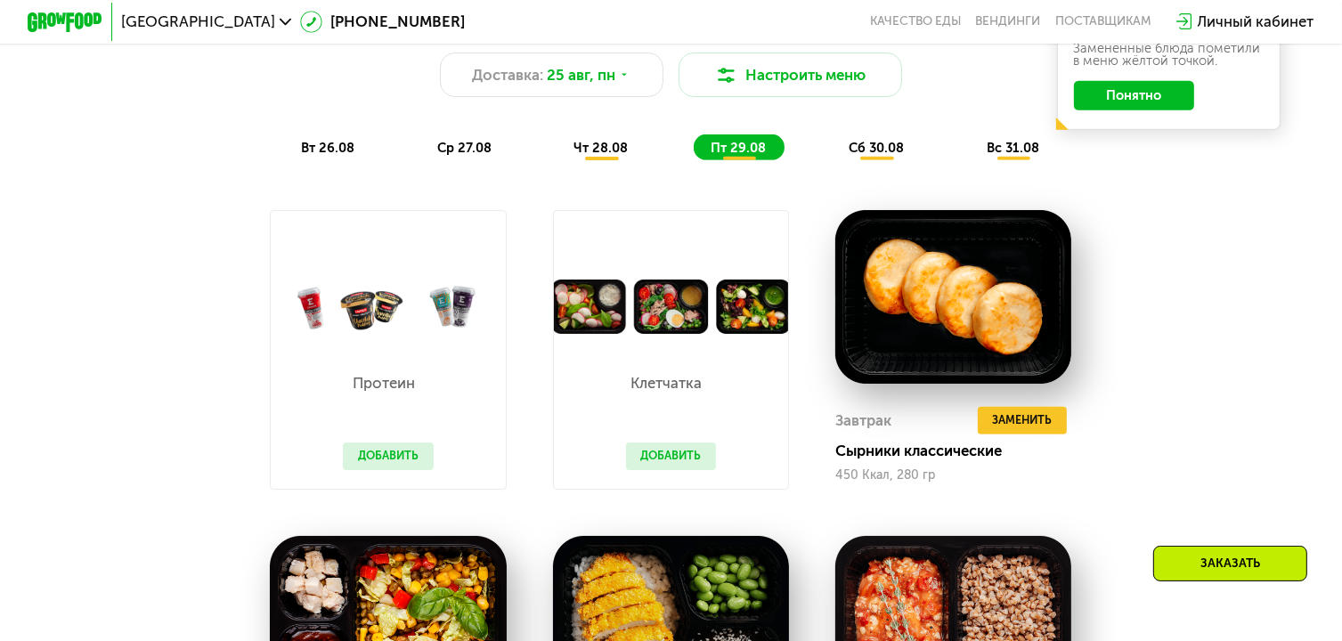
click at [885, 152] on span "сб 30.08" at bounding box center [876, 148] width 55 height 16
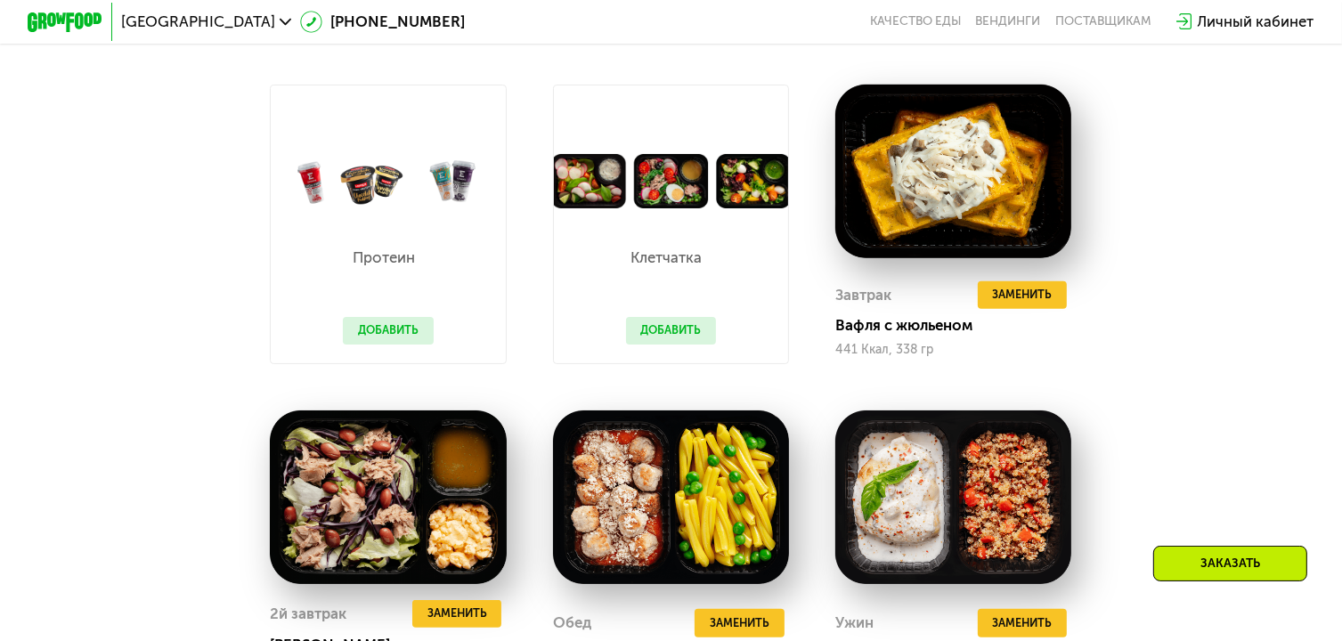
scroll to position [942, 0]
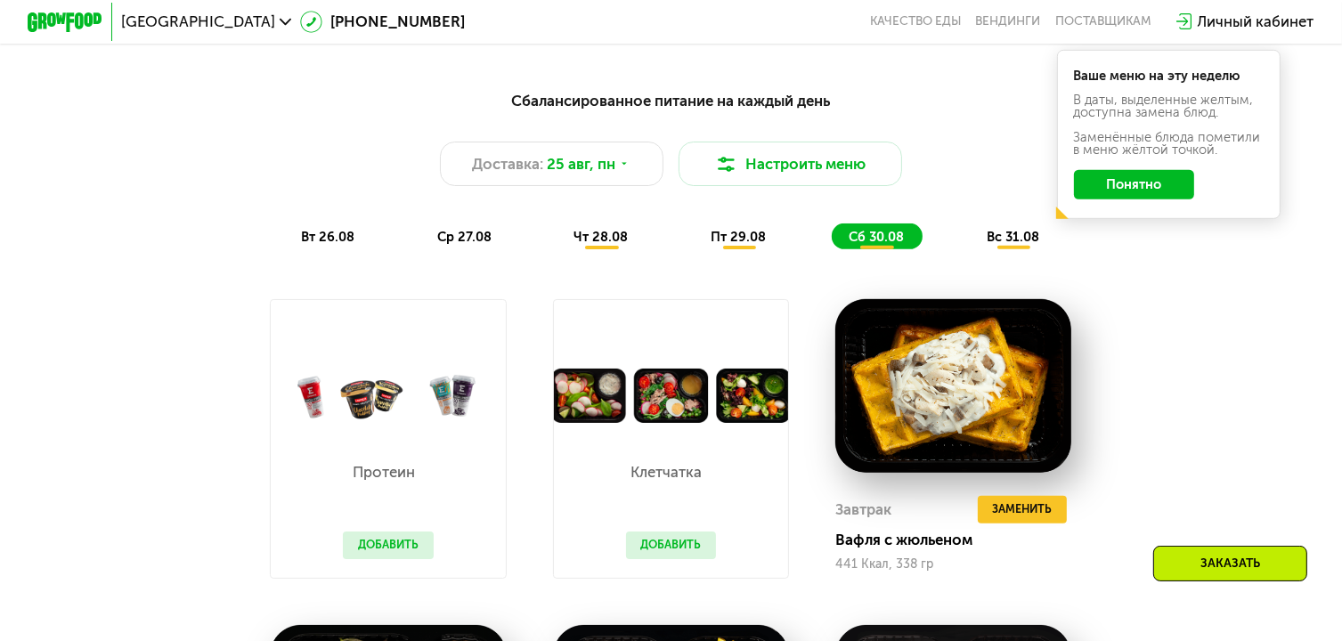
click at [1012, 241] on span "вс 31.08" at bounding box center [1013, 237] width 53 height 16
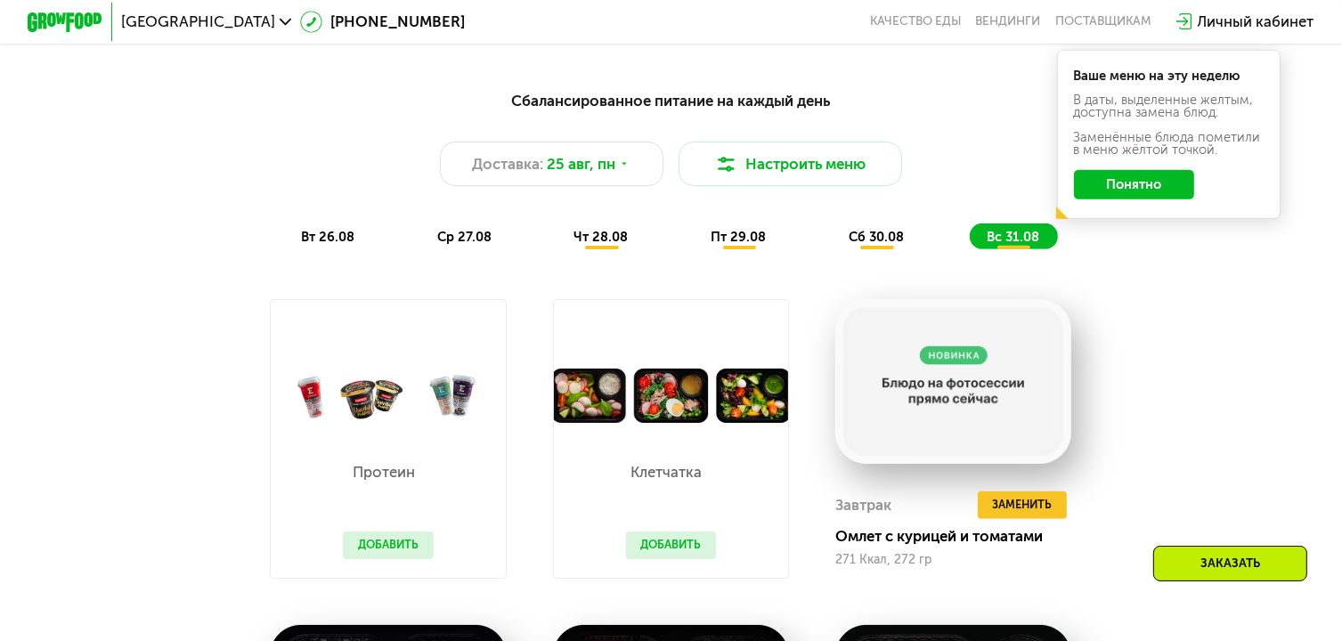
click at [644, 223] on div "Сбалансированное питание на каждый день Доставка: [DATE] Настроить меню вт 26.0…" at bounding box center [671, 169] width 1104 height 161
click at [624, 238] on span "чт 28.08" at bounding box center [602, 237] width 54 height 16
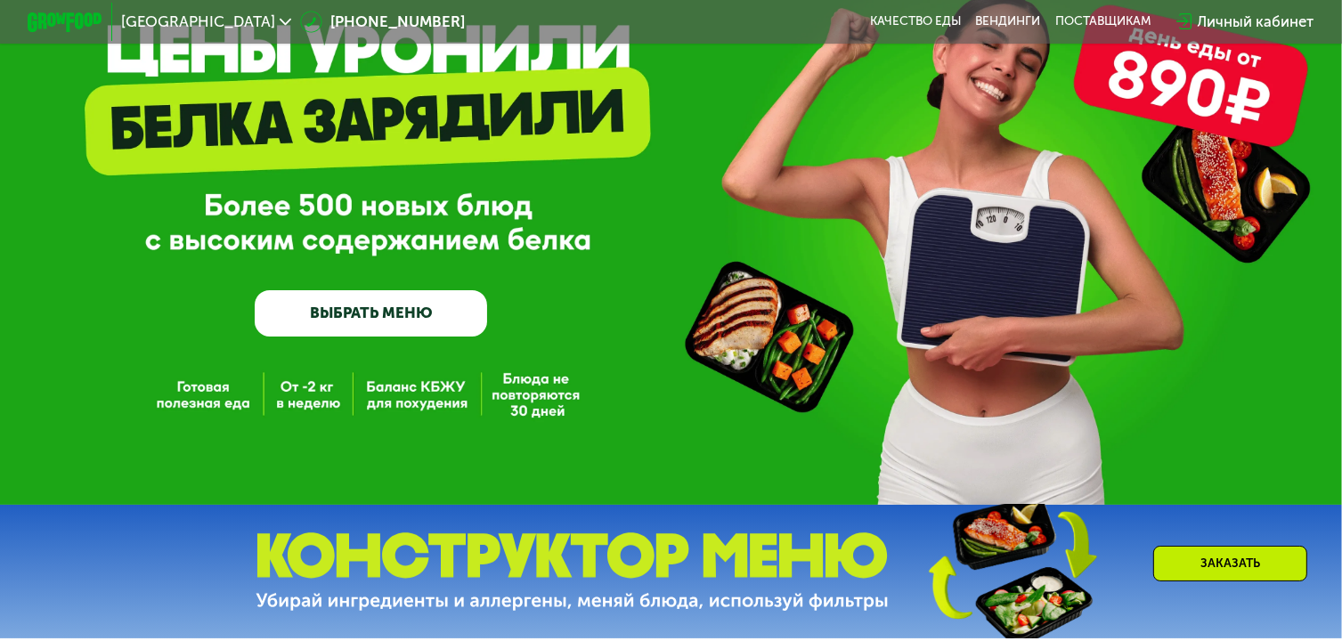
scroll to position [52, 0]
